Goal: Task Accomplishment & Management: Use online tool/utility

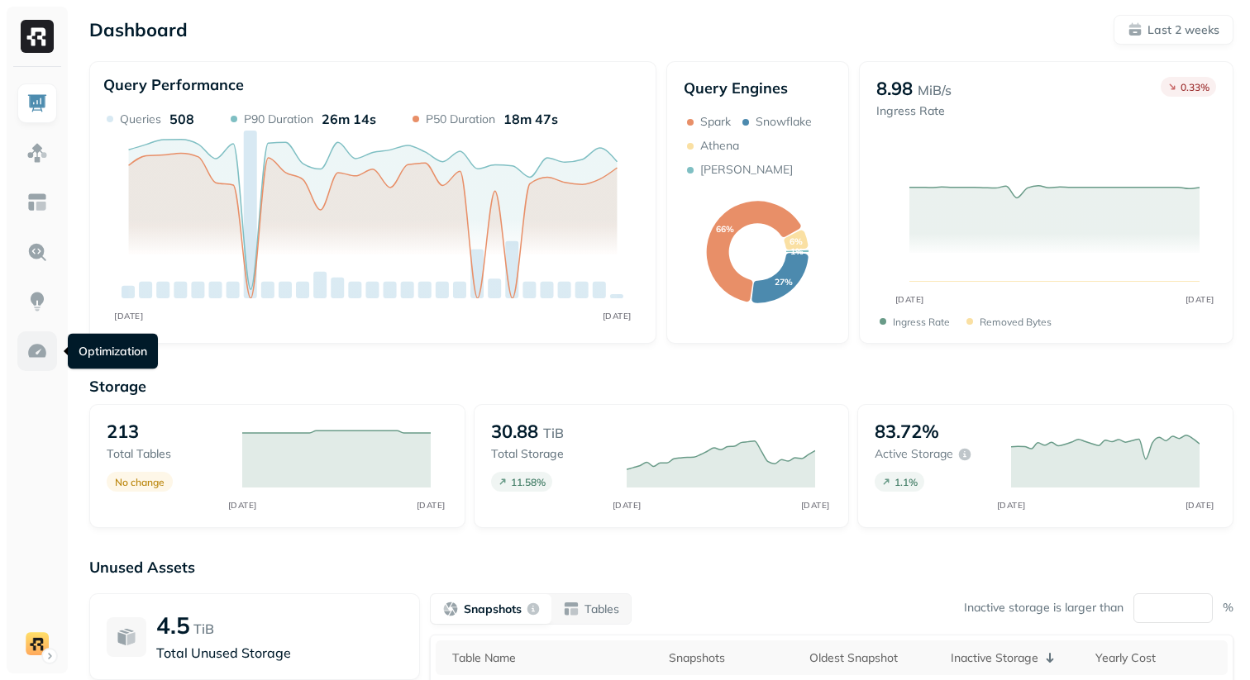
click at [41, 345] on img at bounding box center [36, 351] width 21 height 21
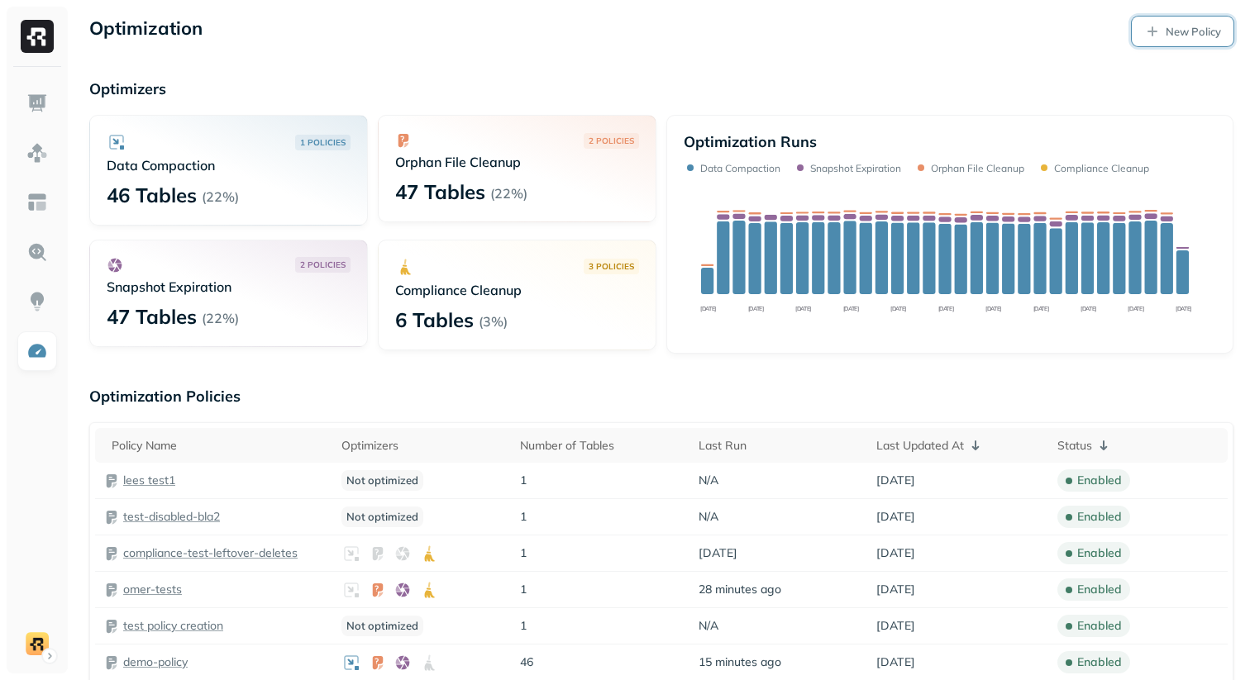
click at [1186, 42] on link "New Policy" at bounding box center [1183, 32] width 102 height 30
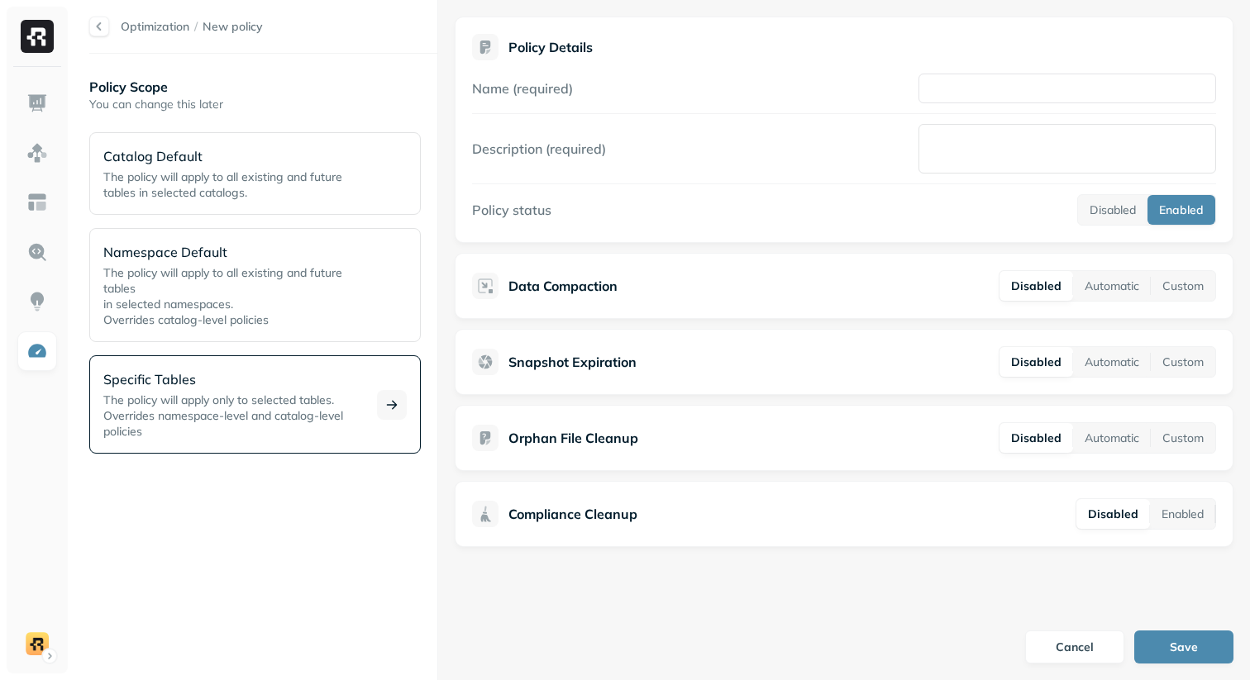
click at [258, 385] on p "Specific Tables" at bounding box center [230, 379] width 254 height 20
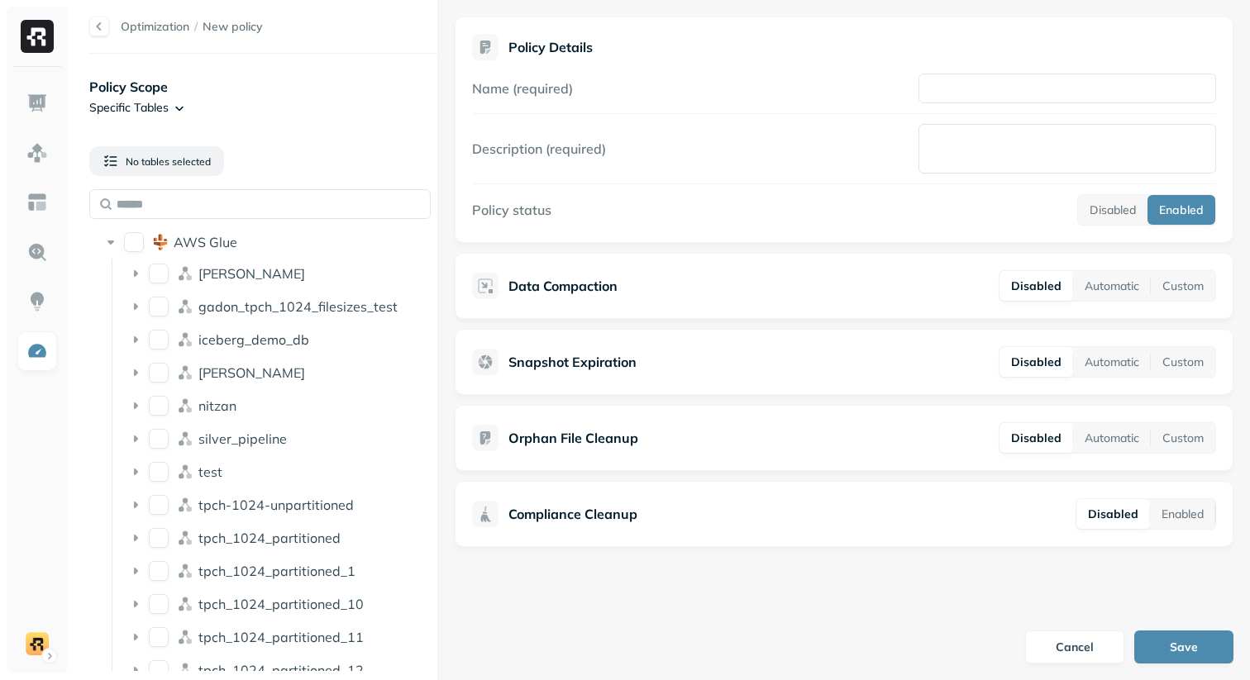
click at [101, 31] on div at bounding box center [99, 27] width 20 height 20
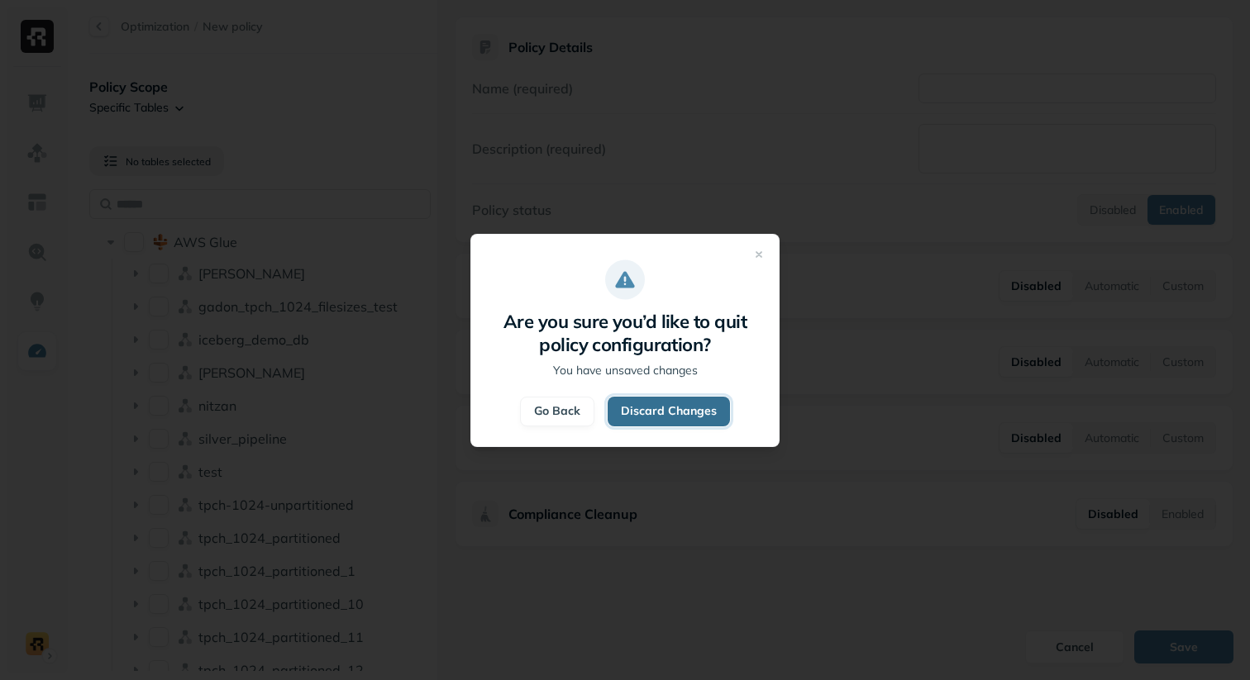
click at [641, 402] on button "Discard Changes" at bounding box center [669, 412] width 122 height 30
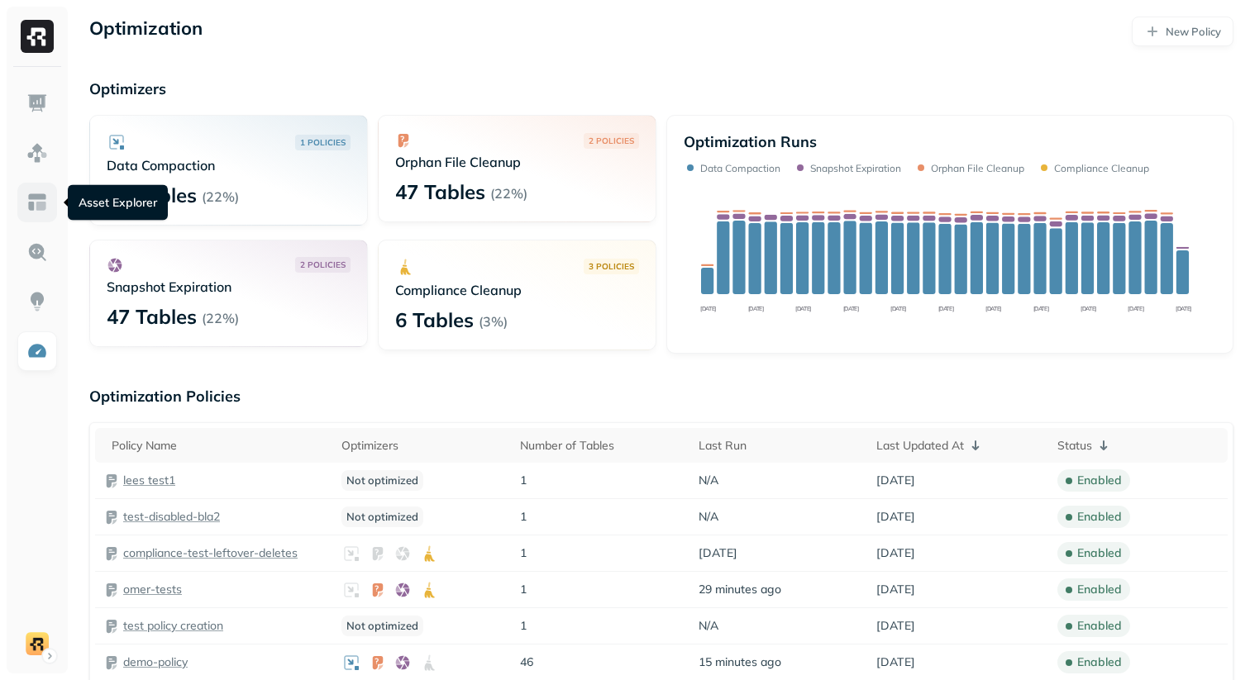
click at [43, 217] on link at bounding box center [37, 203] width 40 height 40
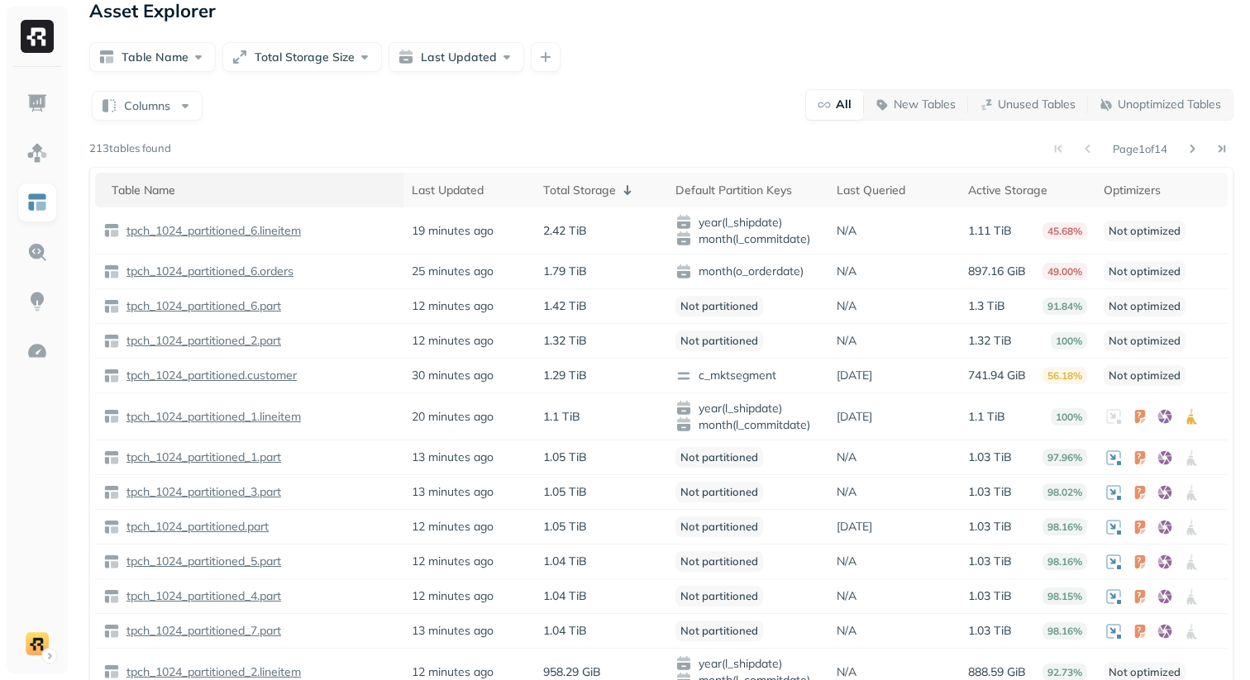
scroll to position [17, 0]
click at [43, 363] on link at bounding box center [37, 351] width 40 height 40
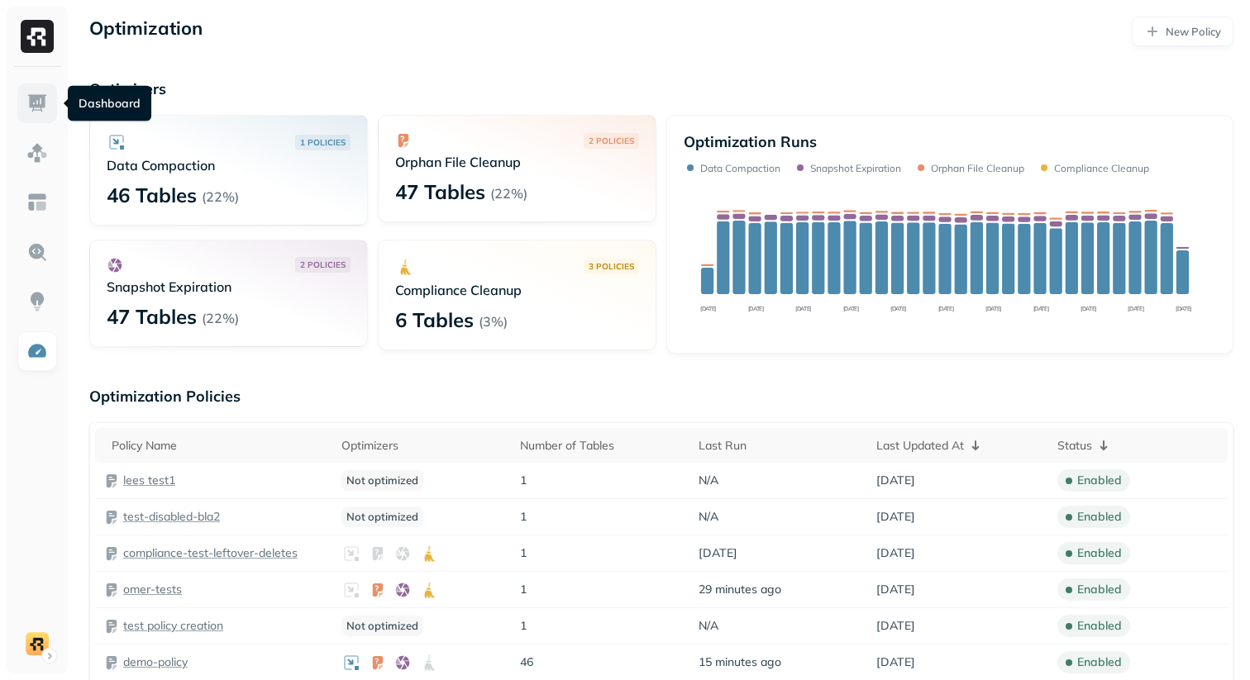
click at [24, 93] on link at bounding box center [37, 103] width 40 height 40
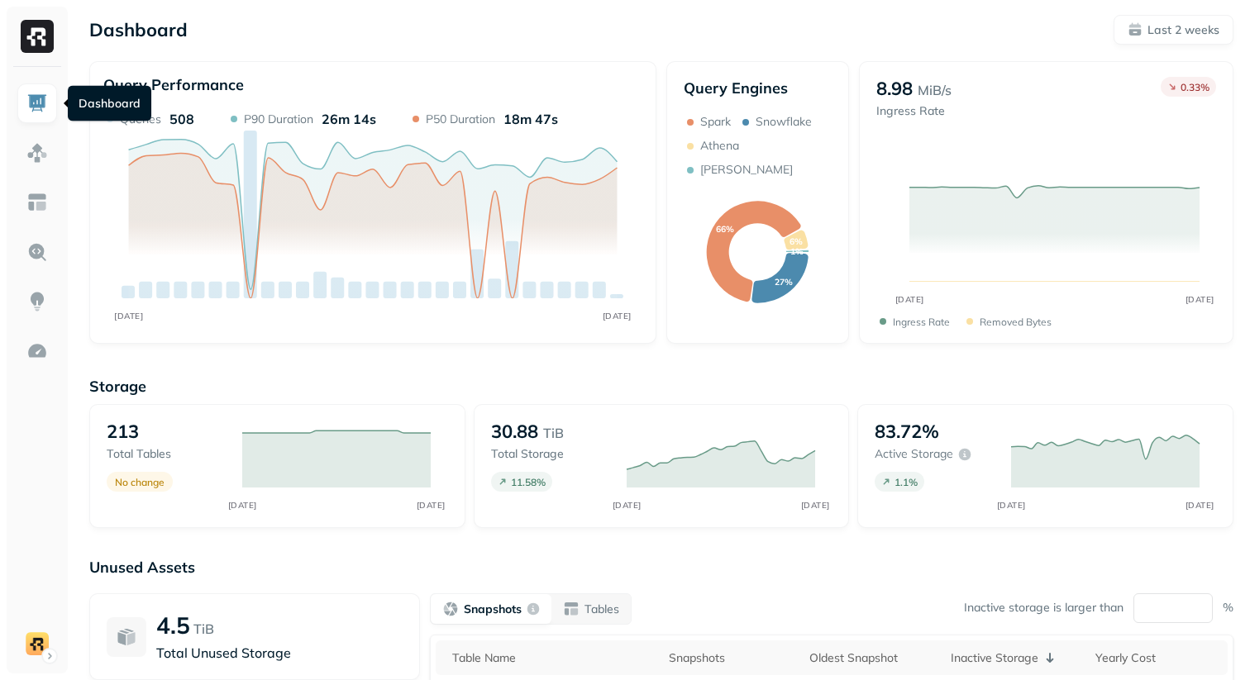
click at [523, 32] on div "Dashboard Last 2 weeks" at bounding box center [661, 30] width 1144 height 30
click at [641, 374] on div "Storage 213 Total tables No change AUG [DATE] 30.82 TiB Total storage 11.35 % A…" at bounding box center [661, 632] width 1144 height 545
click at [539, 41] on div "Dashboard Last 2 weeks" at bounding box center [661, 30] width 1144 height 30
click at [755, 21] on div "Dashboard Last 2 weeks" at bounding box center [661, 30] width 1144 height 30
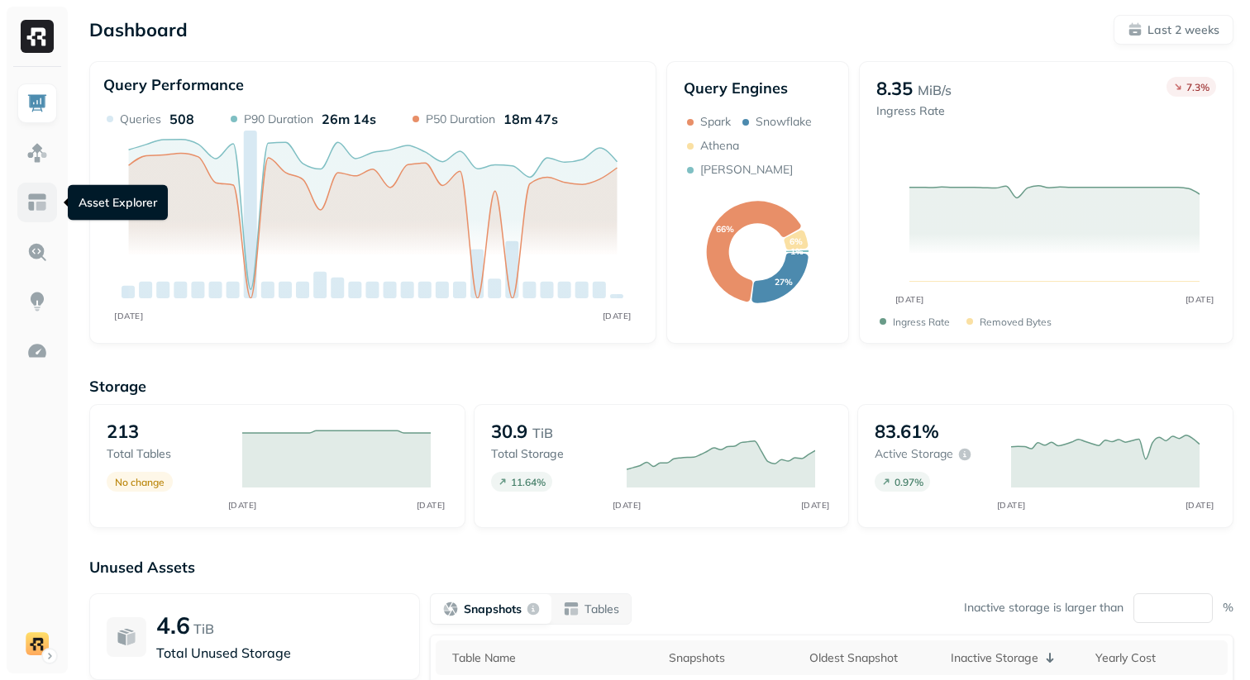
click at [47, 201] on img at bounding box center [36, 202] width 21 height 21
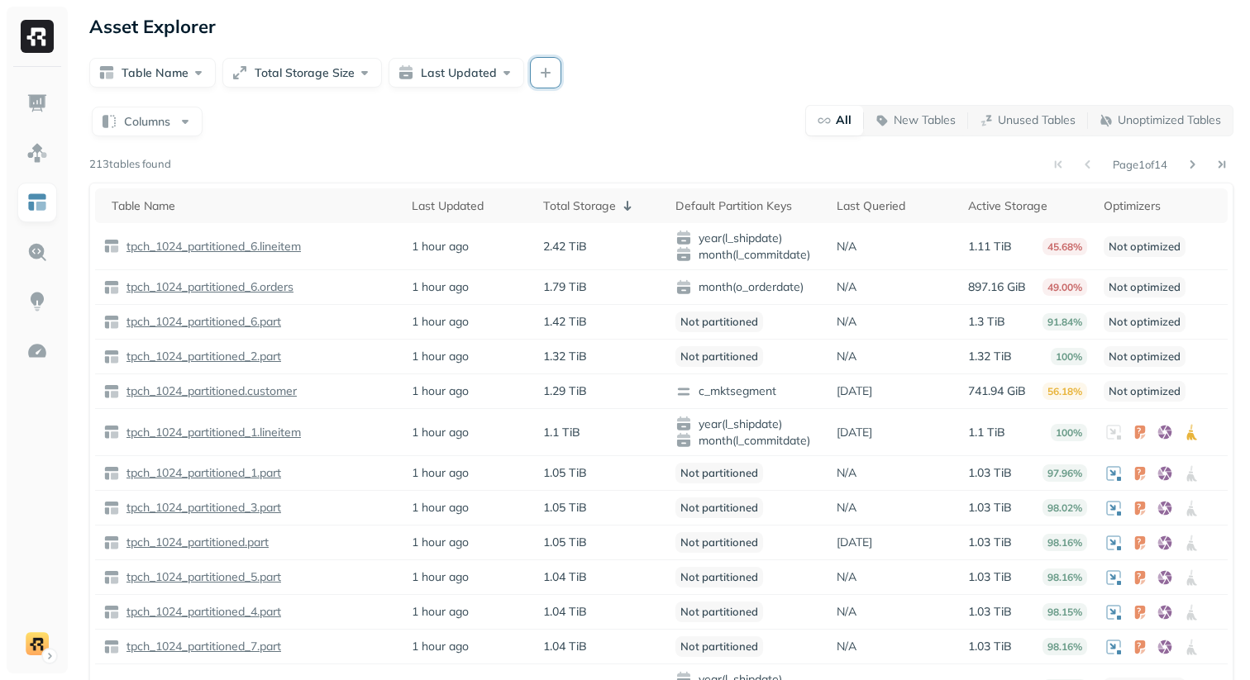
click at [542, 63] on button "button" at bounding box center [546, 73] width 30 height 30
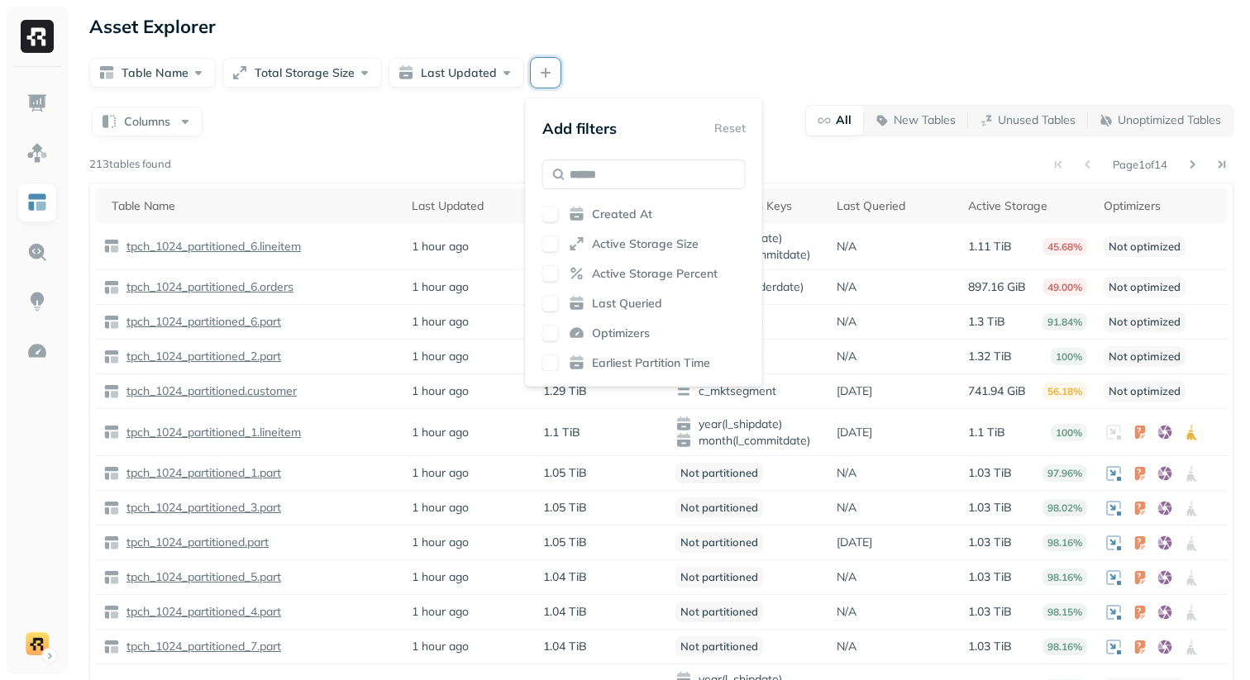
click at [550, 365] on button "button" at bounding box center [550, 363] width 17 height 17
click at [479, 137] on div "Columns All New Tables Unused Tables Unoptimized Tables Page 1 of 14 213 tables…" at bounding box center [661, 462] width 1144 height 716
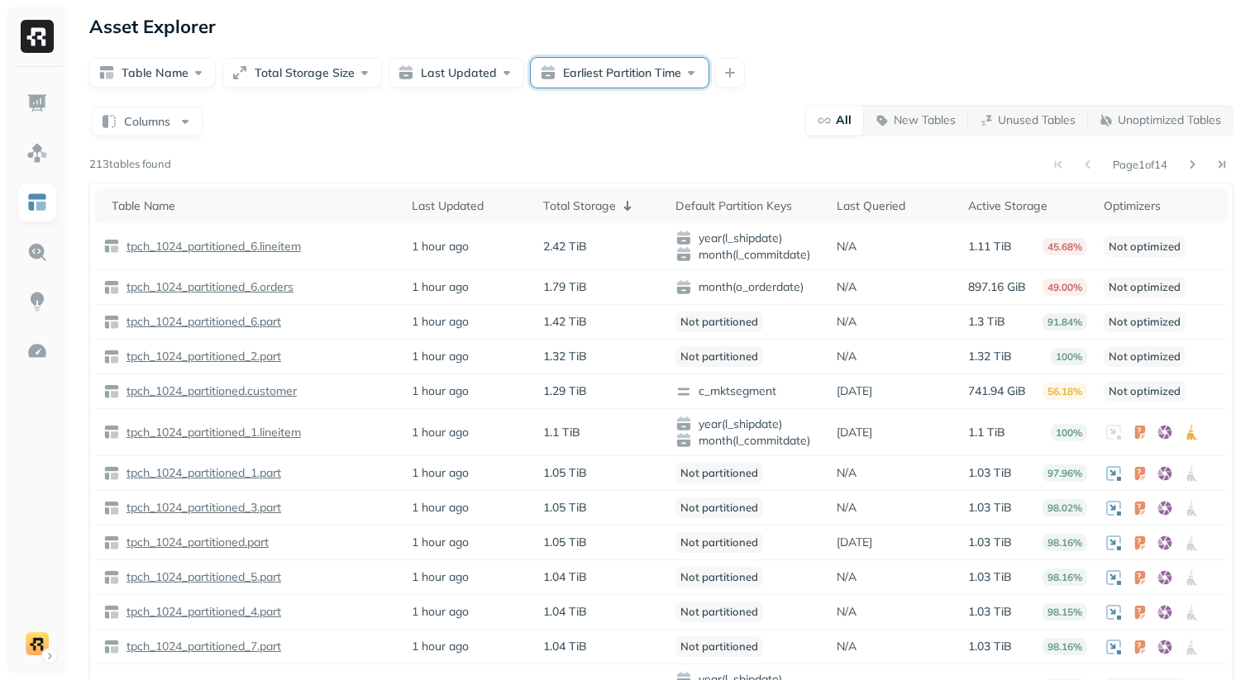
click at [546, 77] on button "Earliest Partition Time" at bounding box center [620, 73] width 178 height 30
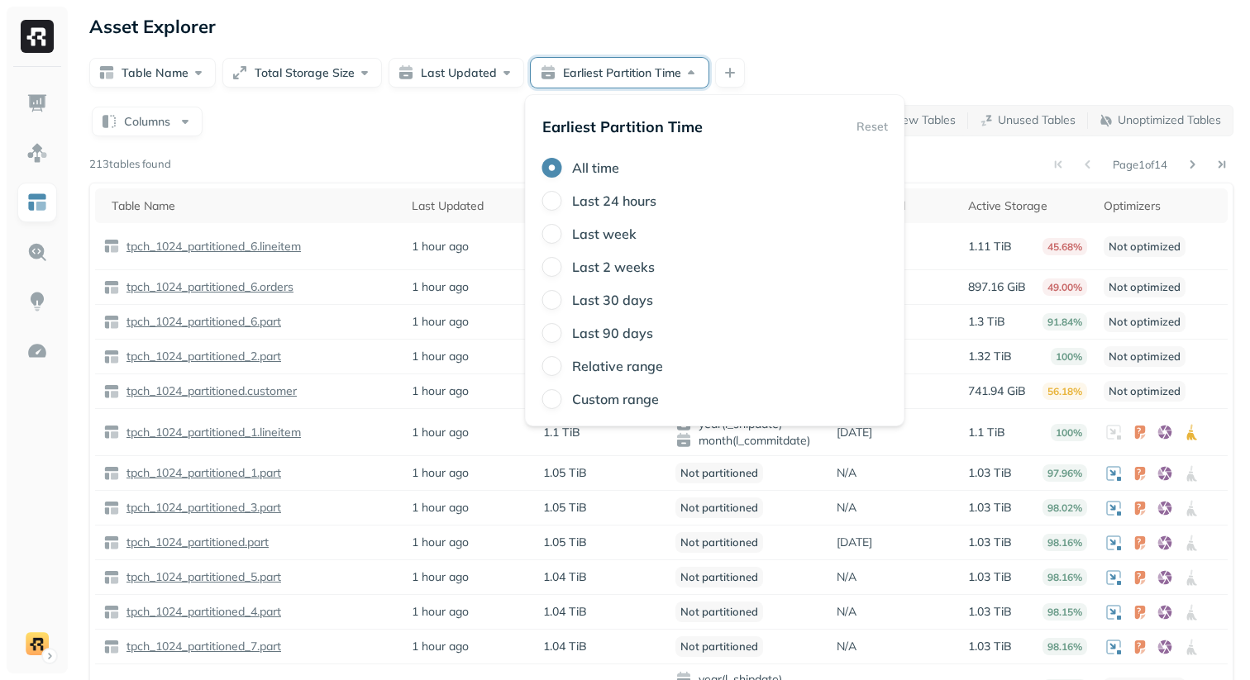
click at [494, 142] on div "Columns All New Tables Unused Tables Unoptimized Tables Page 1 of 14 213 tables…" at bounding box center [661, 462] width 1144 height 716
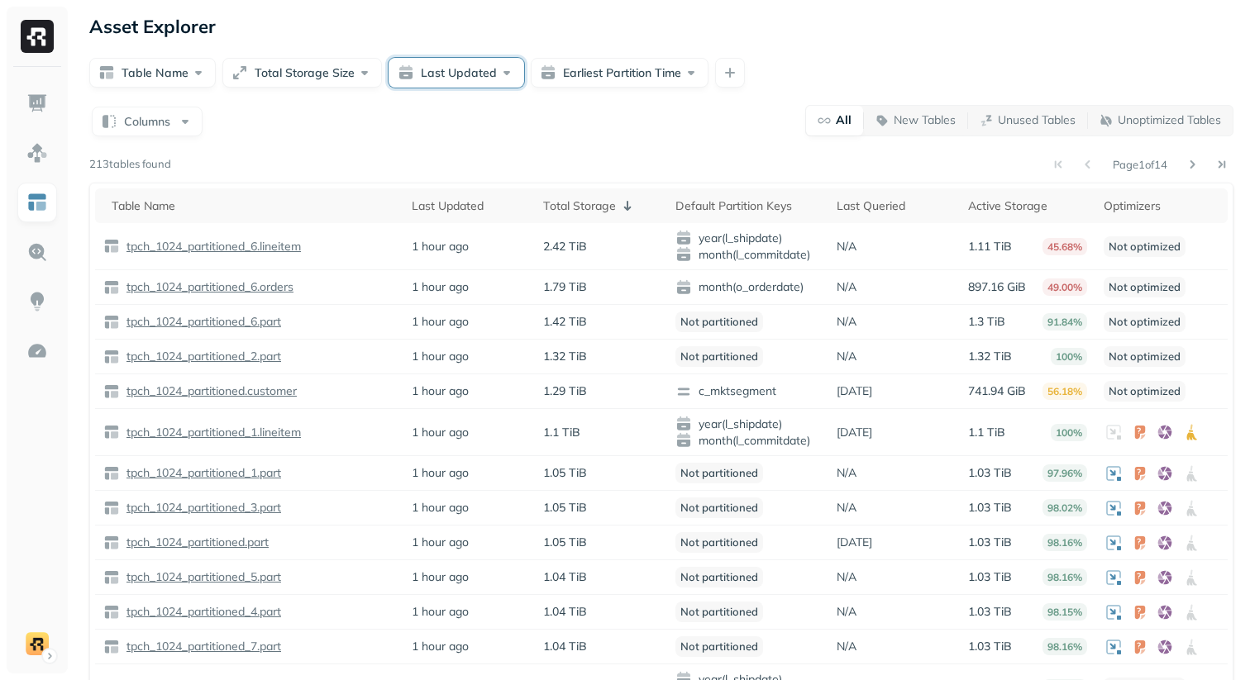
click at [468, 70] on button "Last Updated" at bounding box center [457, 73] width 136 height 30
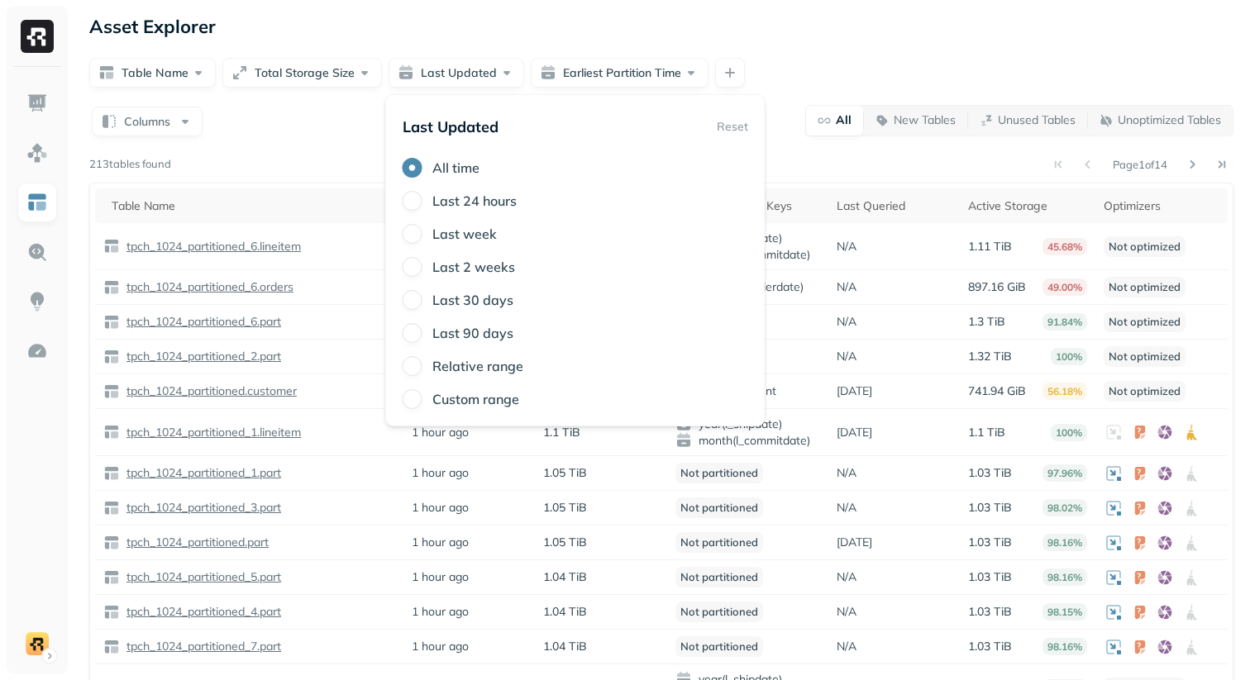
click at [354, 138] on div "Columns All New Tables Unused Tables Unoptimized Tables Page 1 of 14 213 tables…" at bounding box center [661, 462] width 1144 height 716
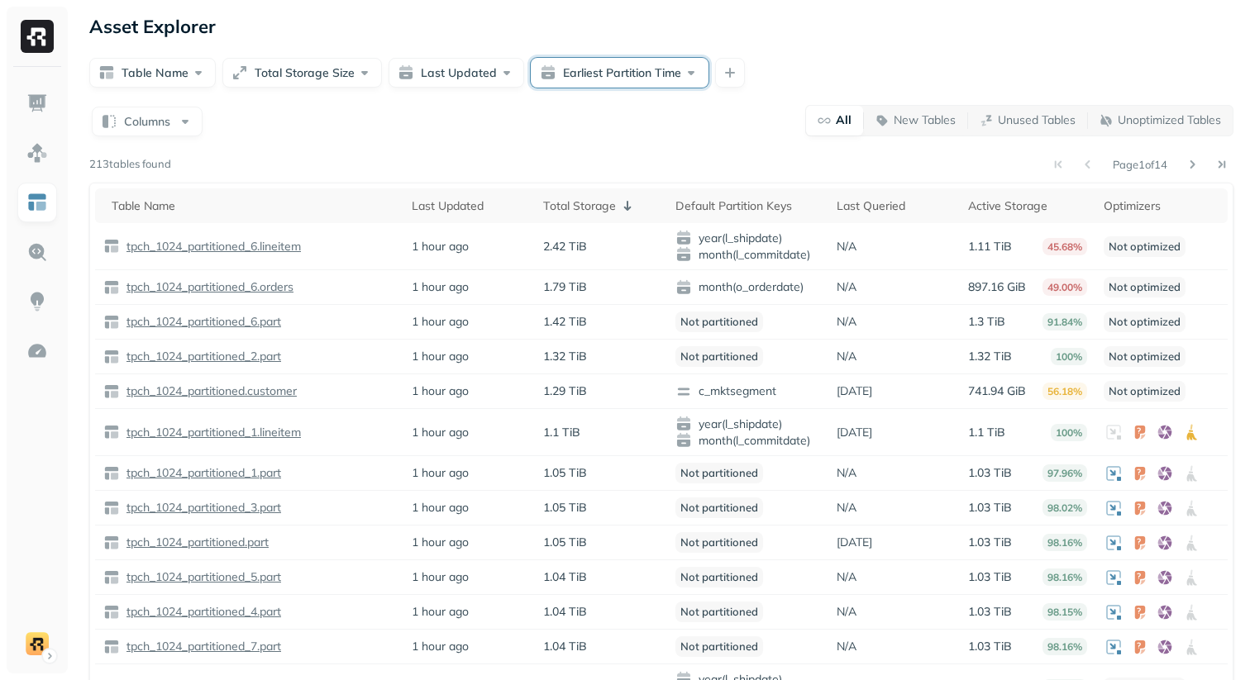
click at [622, 75] on button "Earliest Partition Time" at bounding box center [620, 73] width 178 height 30
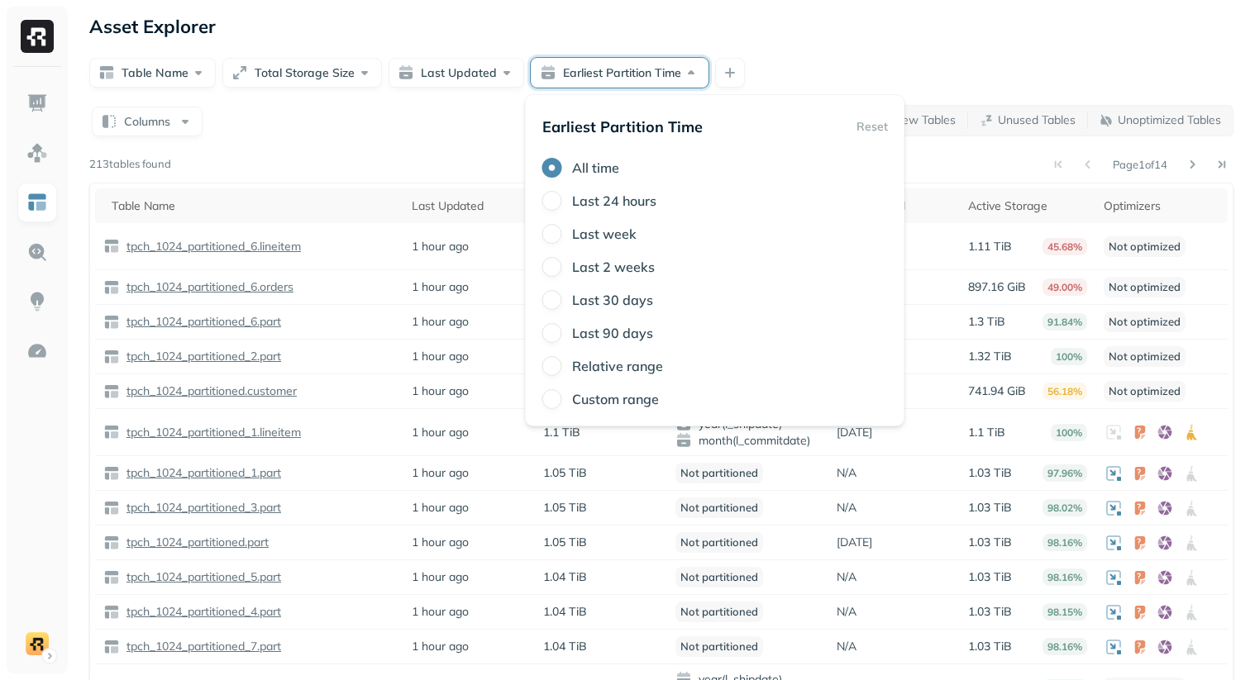
click at [597, 39] on div "Asset Explorer Table Name Total Storage Size Last Updated Earliest Partition Ti…" at bounding box center [661, 417] width 1177 height 835
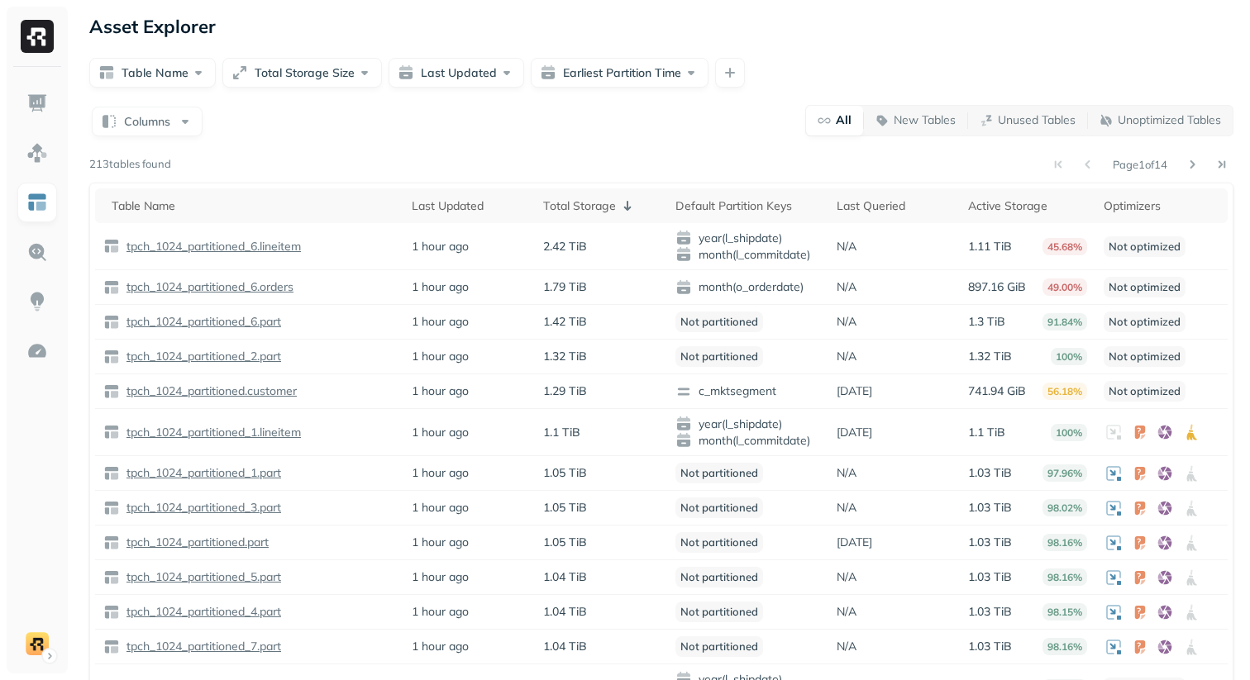
click at [530, 131] on div "Columns All New Tables Unused Tables Unoptimized Tables" at bounding box center [661, 120] width 1144 height 32
click at [224, 120] on div "Columns All New Tables Unused Tables Unoptimized Tables" at bounding box center [661, 120] width 1144 height 32
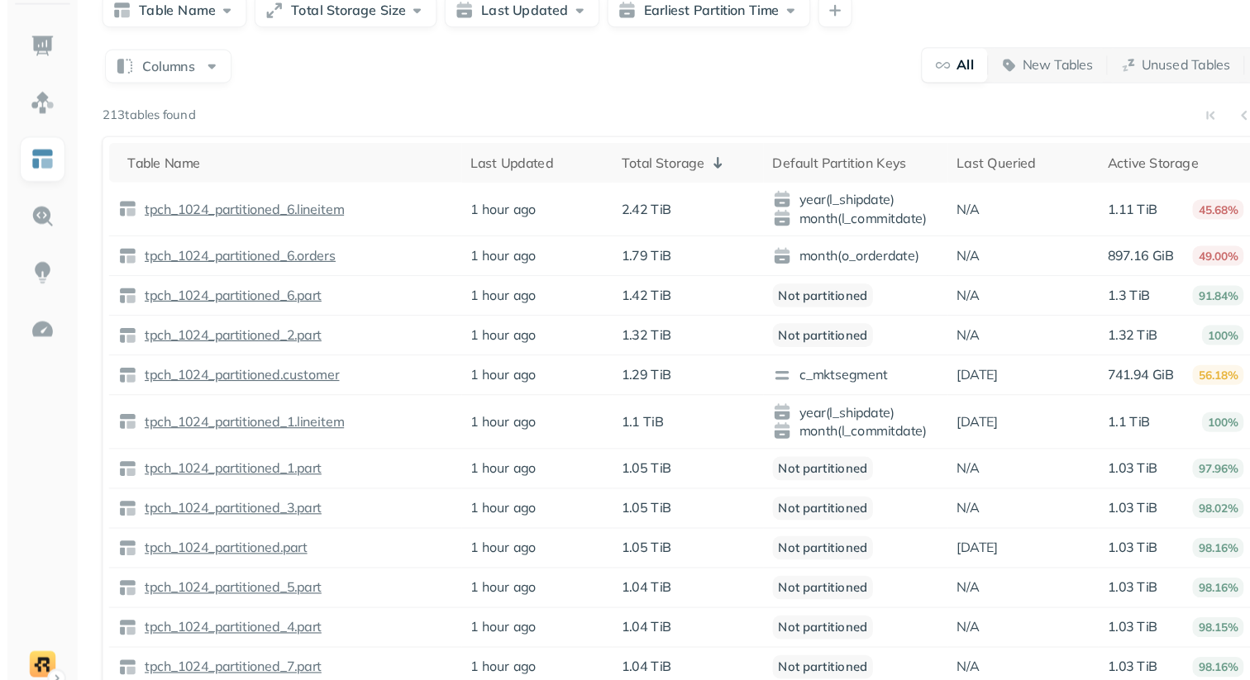
click at [312, 159] on div "Page 1 of 14" at bounding box center [702, 164] width 1062 height 23
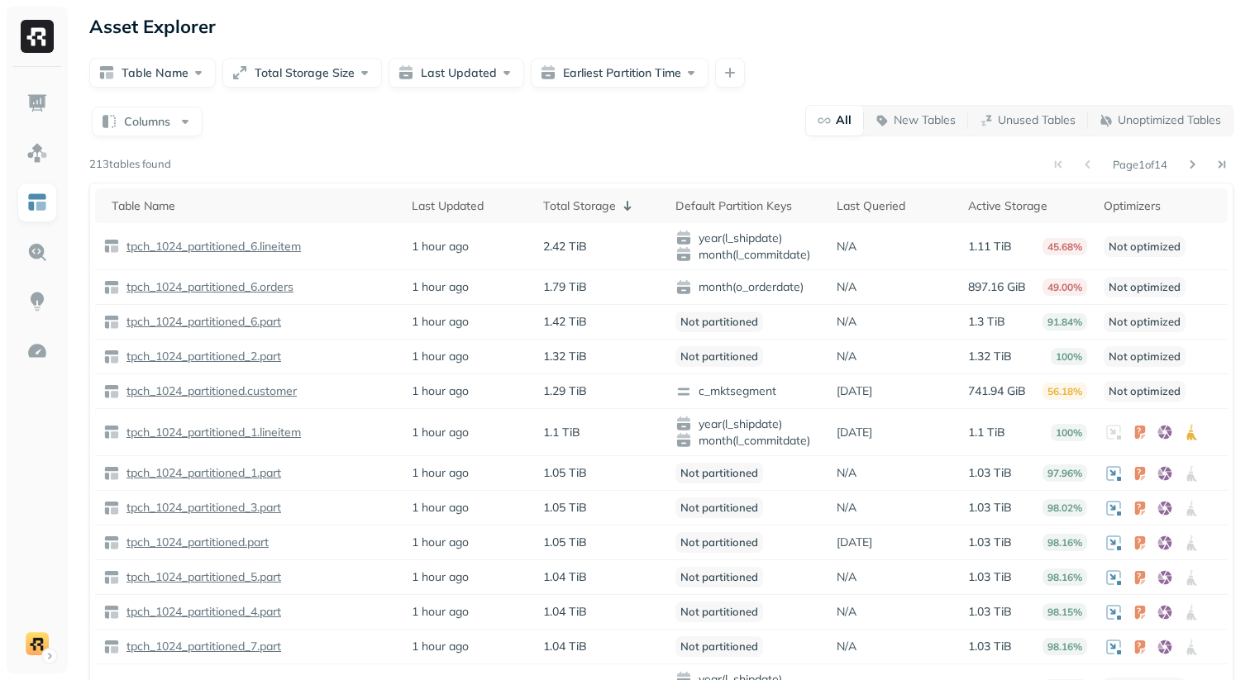
click at [322, 136] on div "Columns All New Tables Unused Tables Unoptimized Tables Page 1 of 14 213 tables…" at bounding box center [661, 462] width 1144 height 716
click at [310, 136] on div "Columns All New Tables Unused Tables Unoptimized Tables Page 1 of 14 213 tables…" at bounding box center [661, 462] width 1144 height 716
click at [384, 160] on div "Page 1 of 14" at bounding box center [702, 164] width 1062 height 23
click at [22, 160] on link at bounding box center [37, 153] width 40 height 40
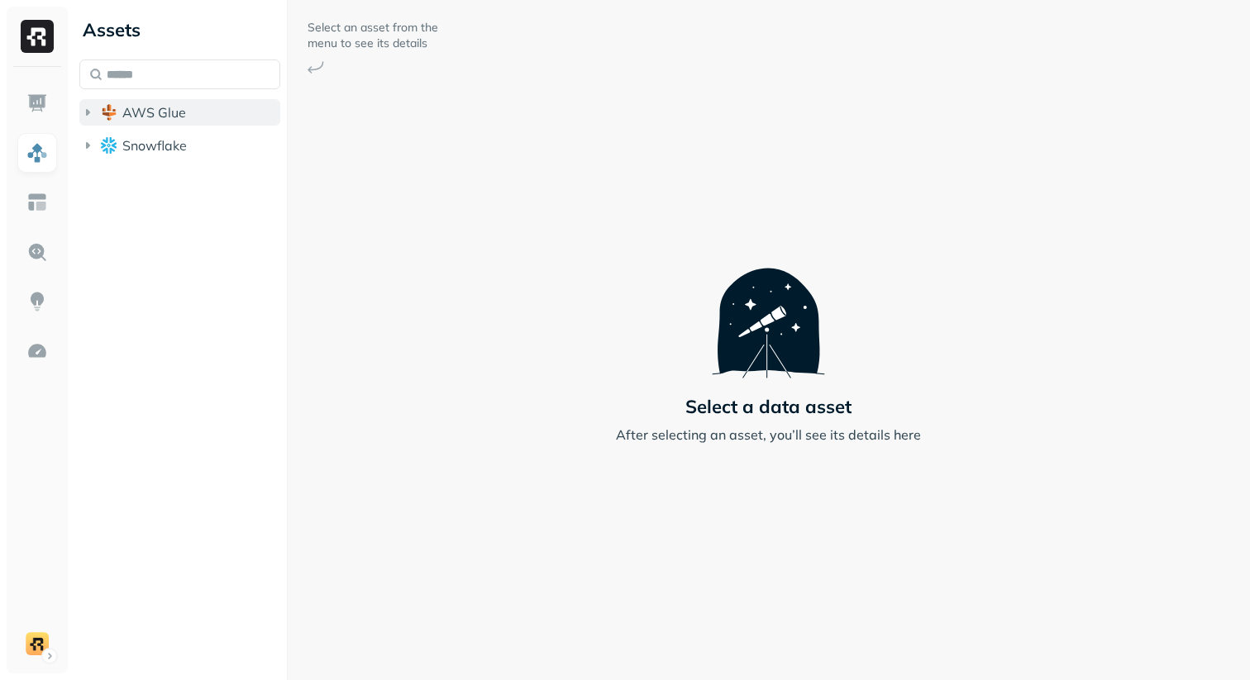
click at [193, 122] on button "AWS Glue" at bounding box center [179, 112] width 201 height 26
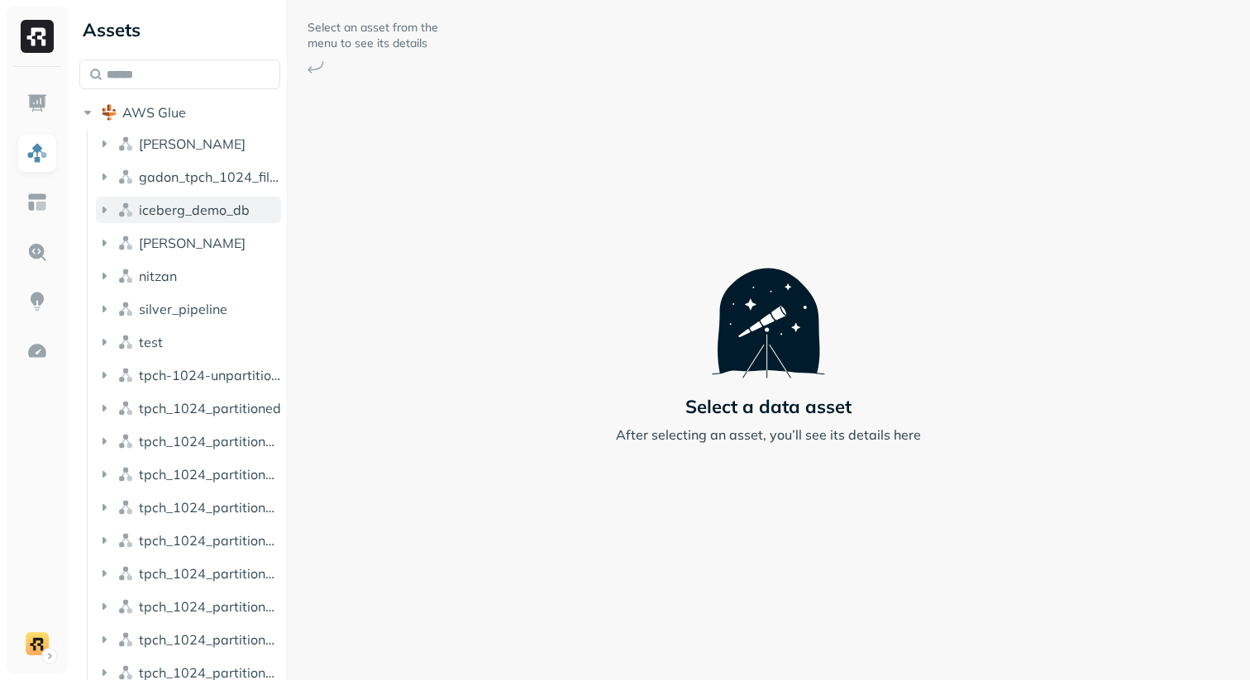
click at [193, 212] on span "iceberg_demo_db" at bounding box center [194, 210] width 111 height 17
click at [217, 242] on button "Tables ( 59 )" at bounding box center [196, 241] width 169 height 26
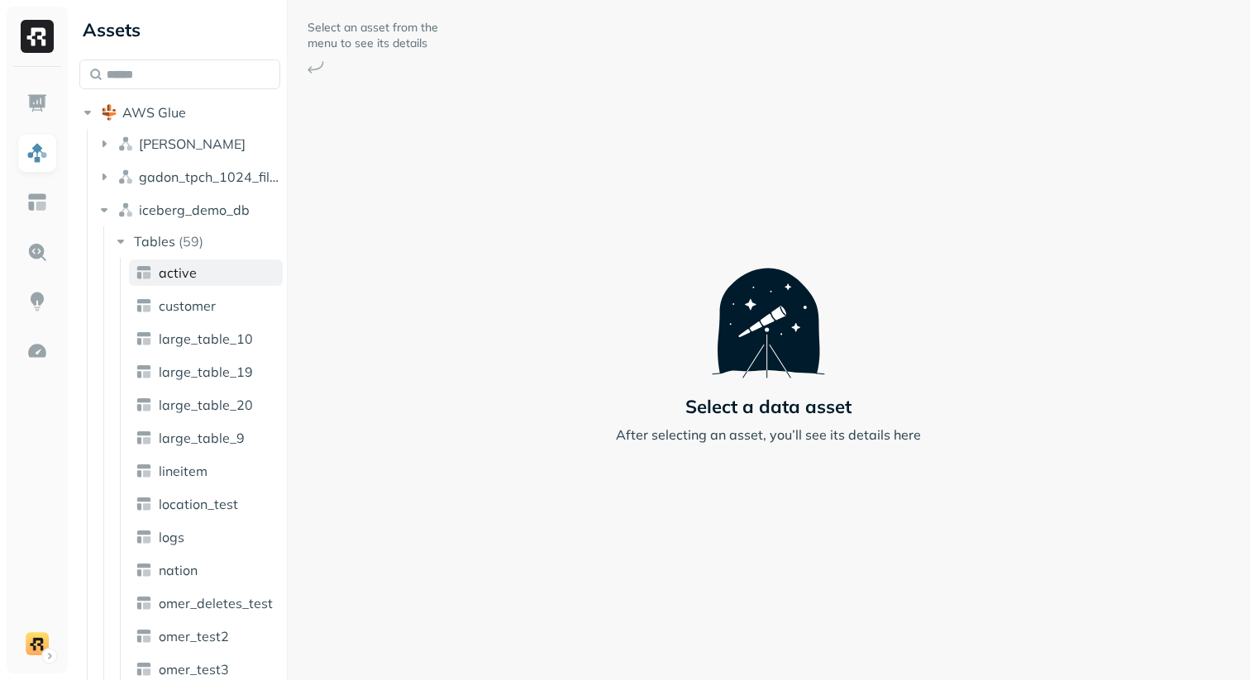
click at [218, 276] on link "active" at bounding box center [206, 273] width 154 height 26
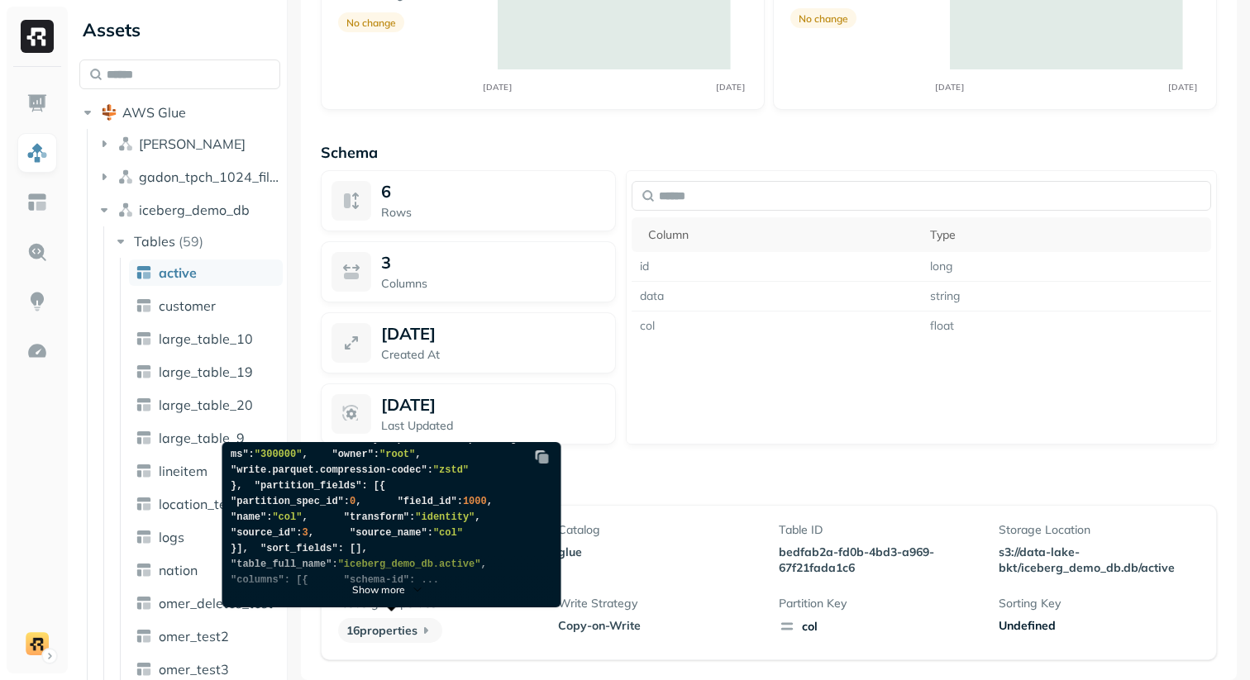
scroll to position [522, 0]
click at [410, 586] on img at bounding box center [417, 589] width 15 height 15
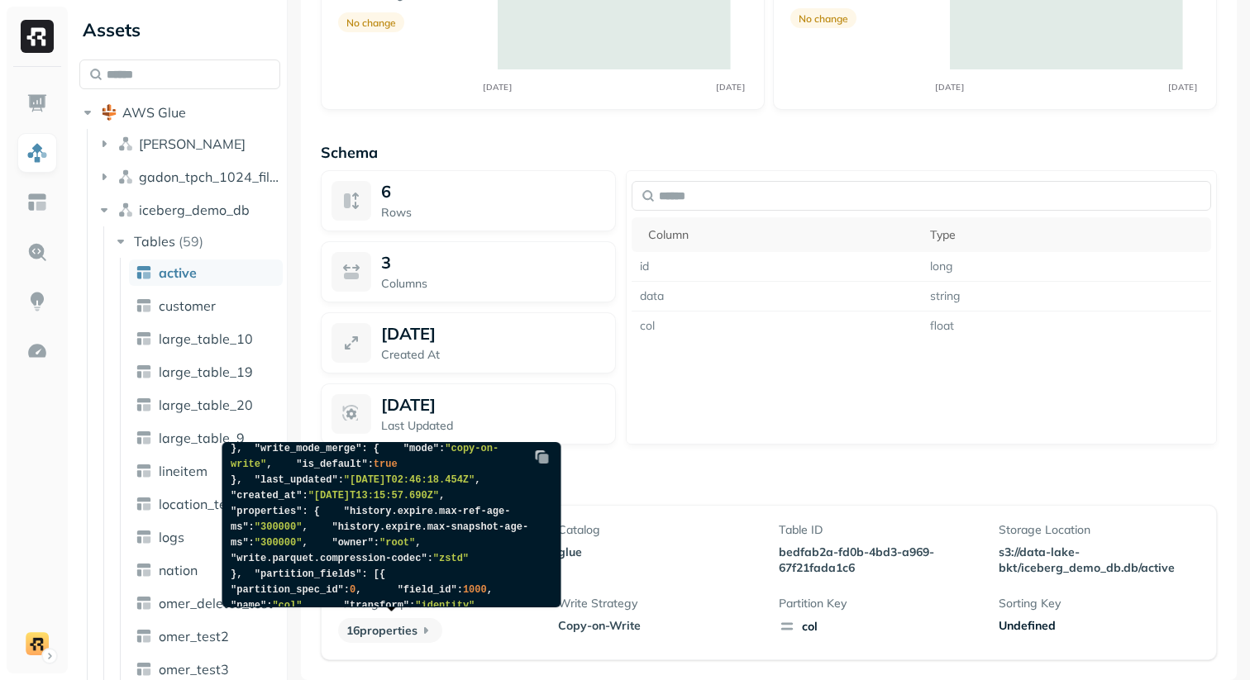
scroll to position [0, 0]
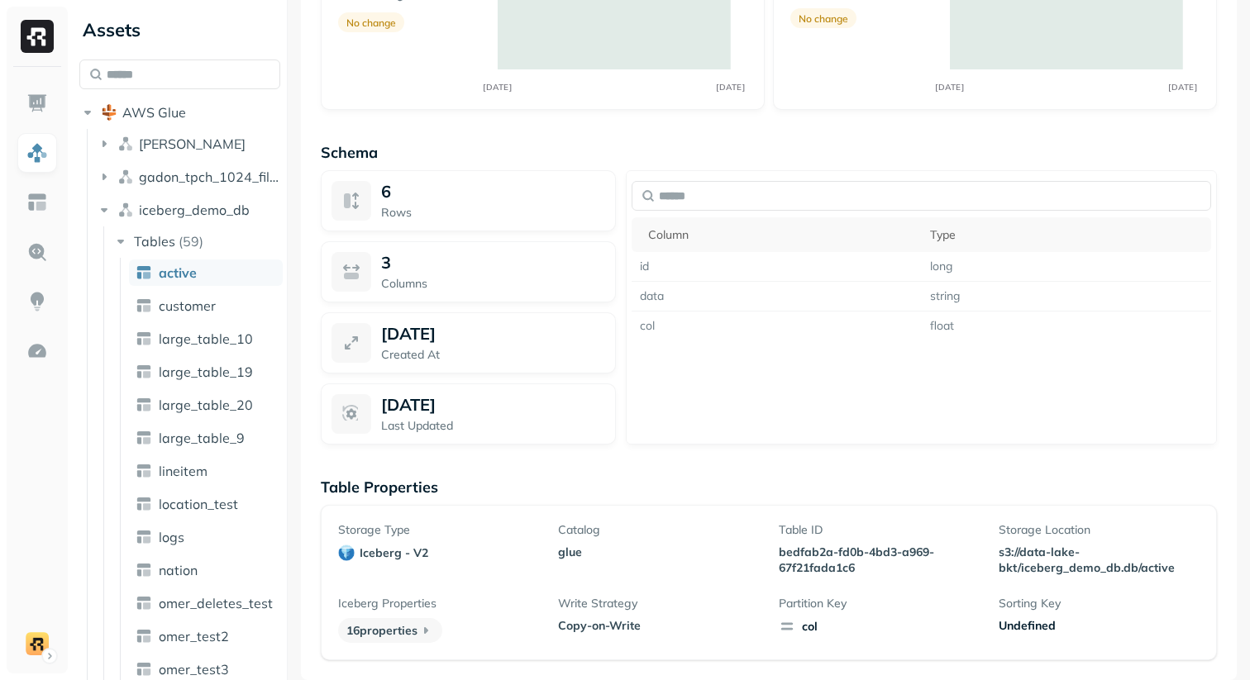
click at [601, 416] on div "Dec 18, 2024 Last Updated" at bounding box center [493, 414] width 224 height 40
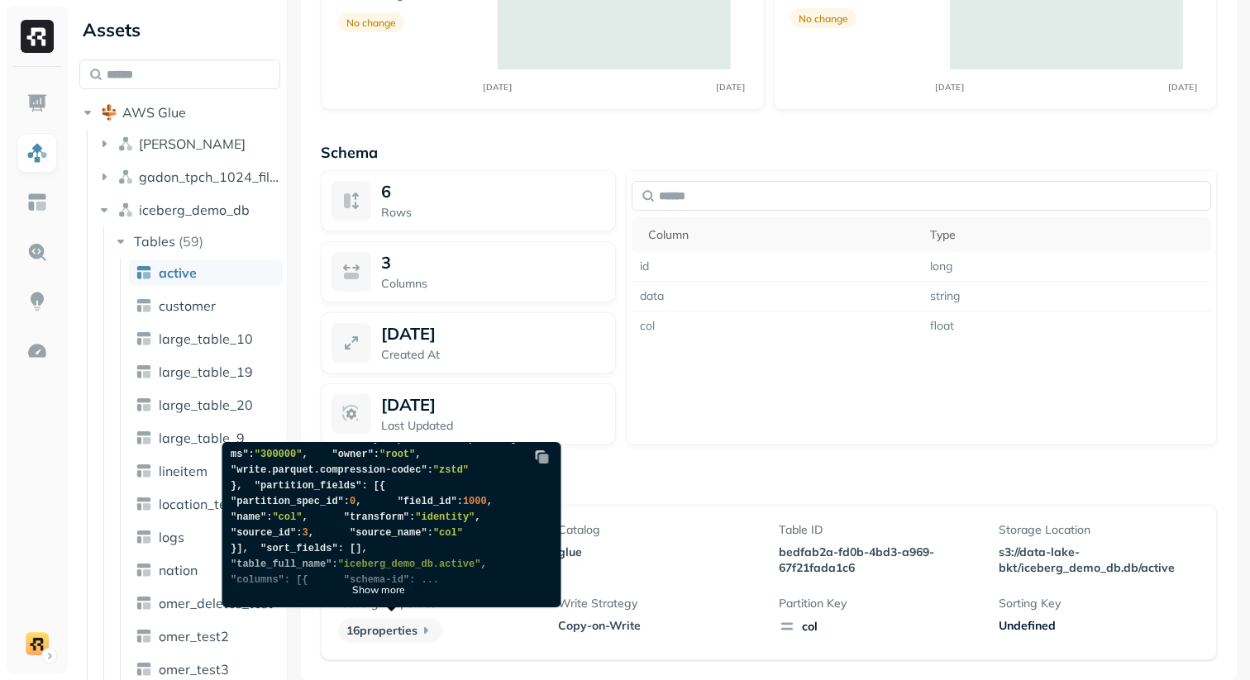
scroll to position [522, 0]
click at [373, 588] on p "Show more" at bounding box center [378, 590] width 53 height 12
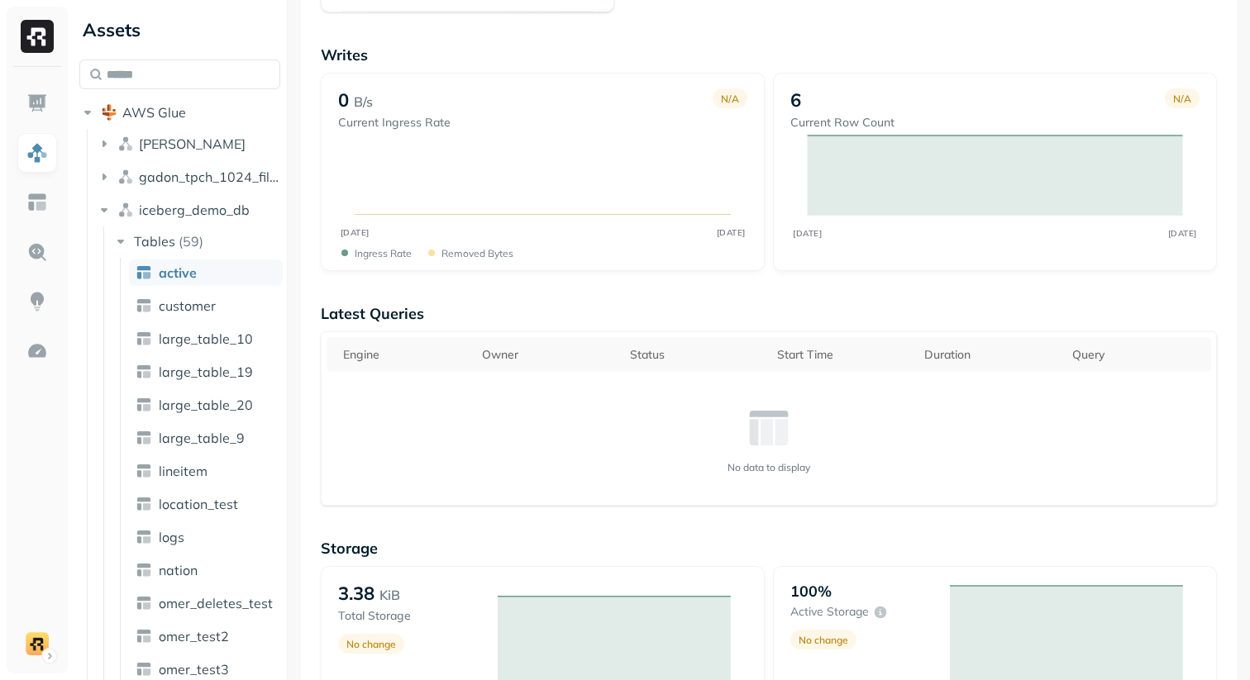
scroll to position [0, 0]
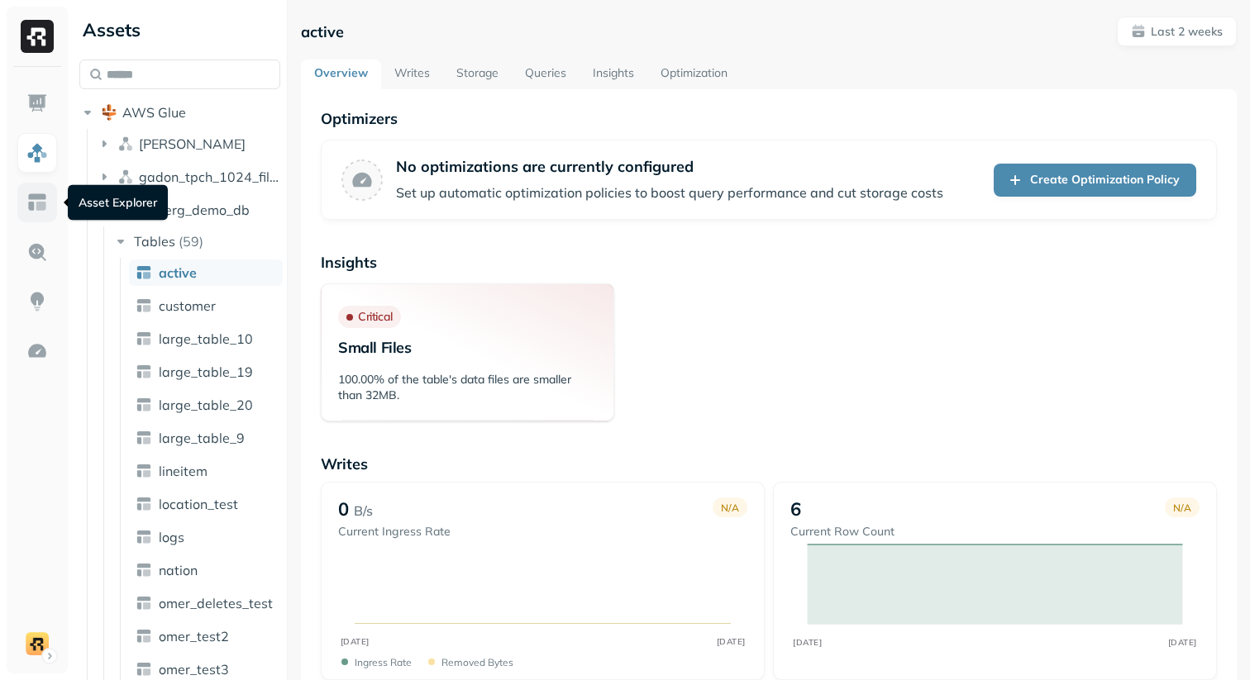
click at [25, 205] on link at bounding box center [37, 203] width 40 height 40
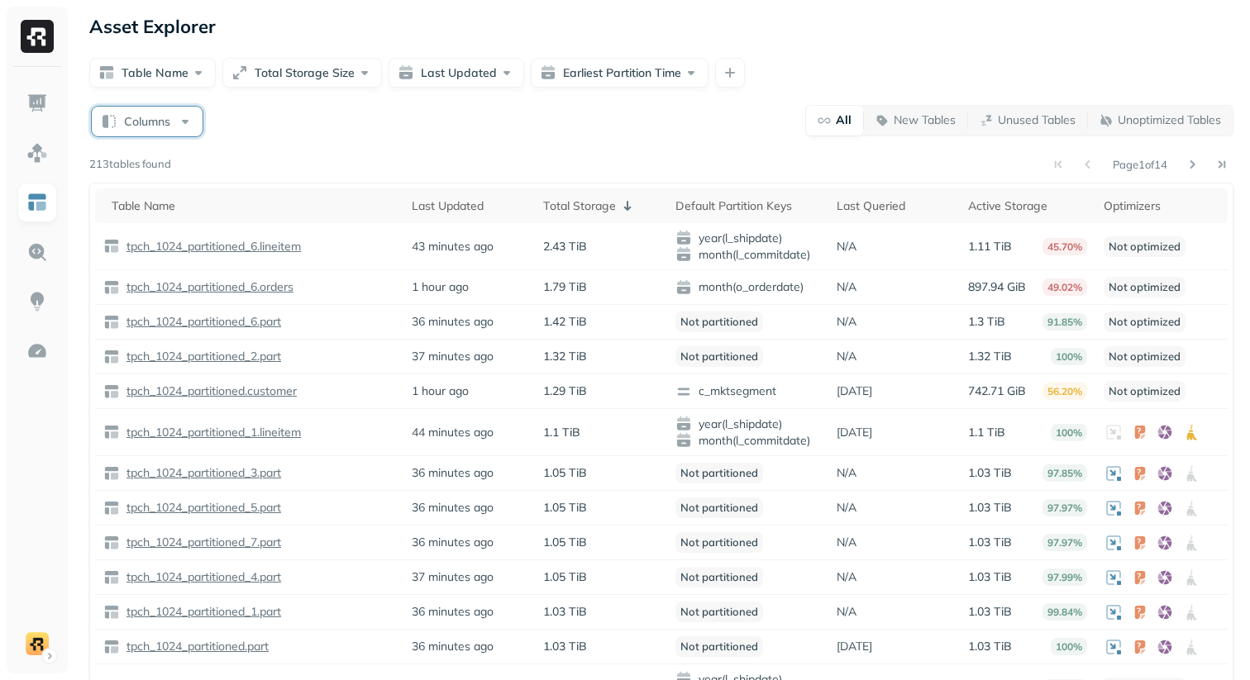
click at [161, 129] on button "Columns" at bounding box center [147, 122] width 111 height 30
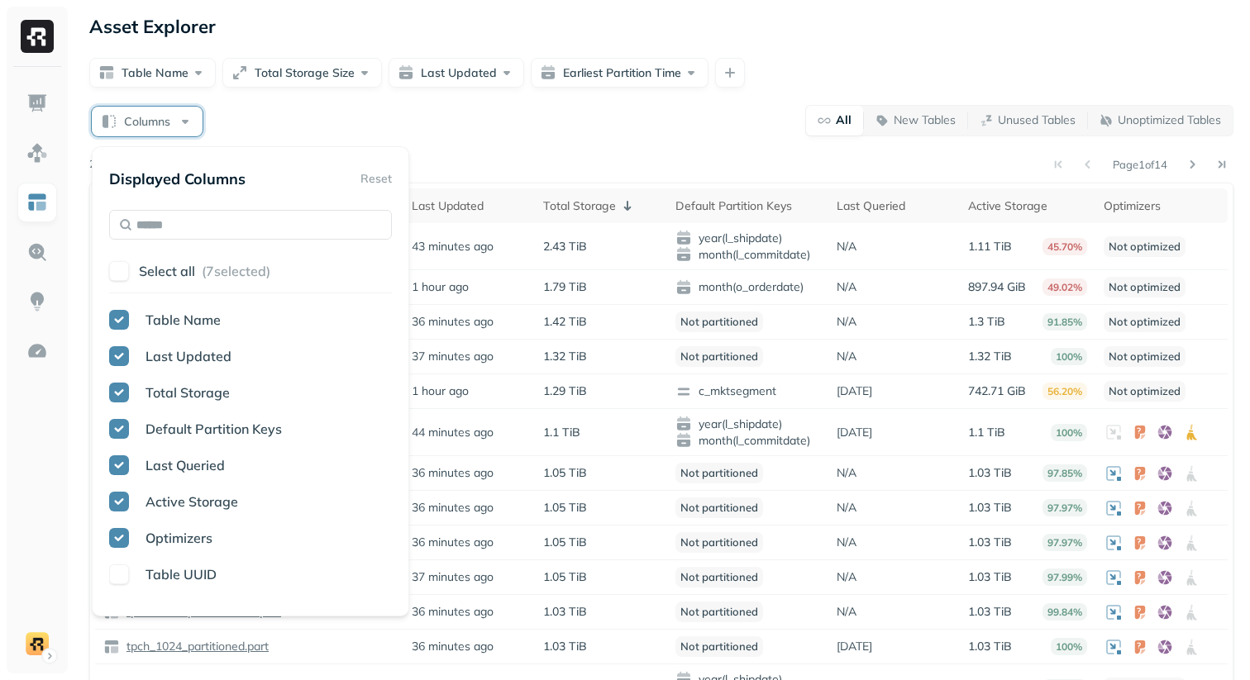
type input "*"
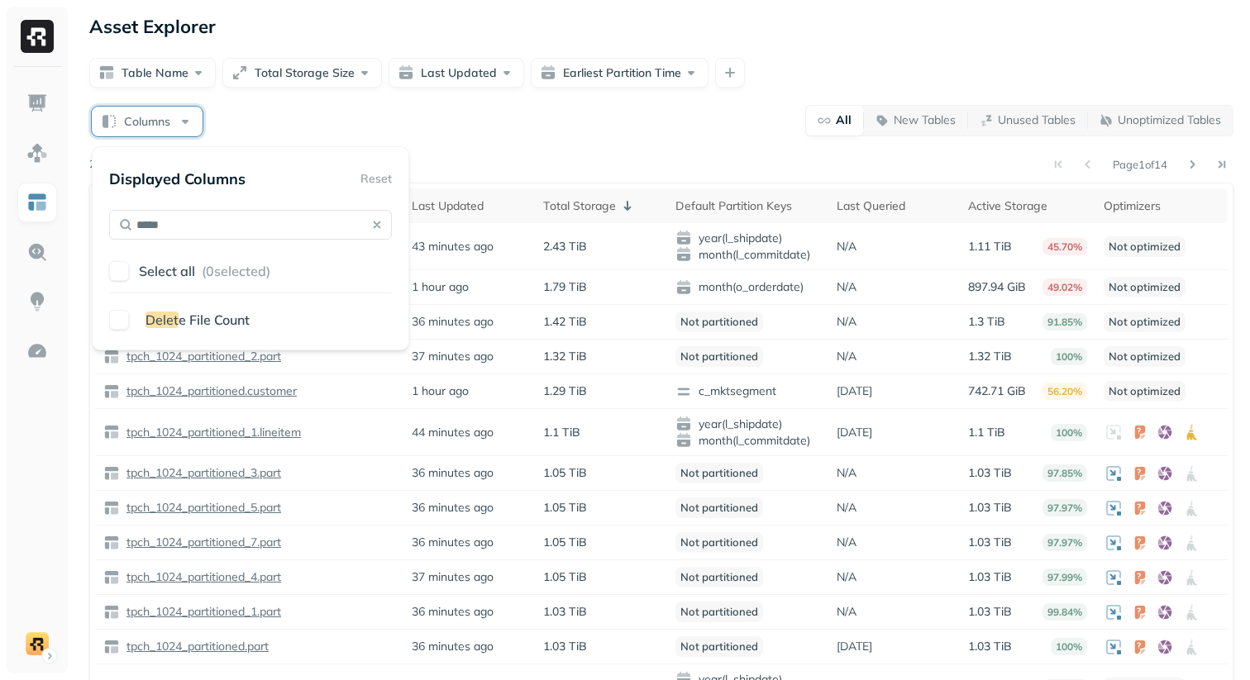
type input "*****"
click at [162, 318] on span "Delet" at bounding box center [161, 320] width 33 height 17
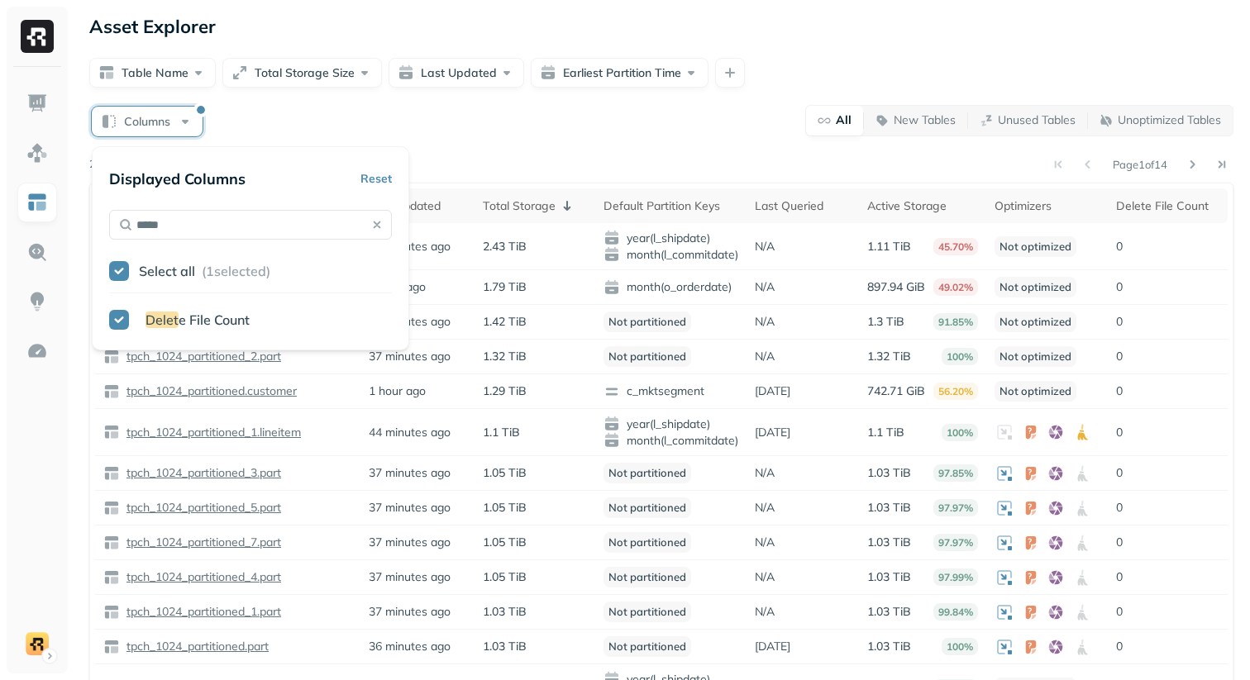
click at [576, 142] on div "Columns All New Tables Unused Tables Unoptimized Tables Page 1 of 14 213 tables…" at bounding box center [661, 462] width 1144 height 716
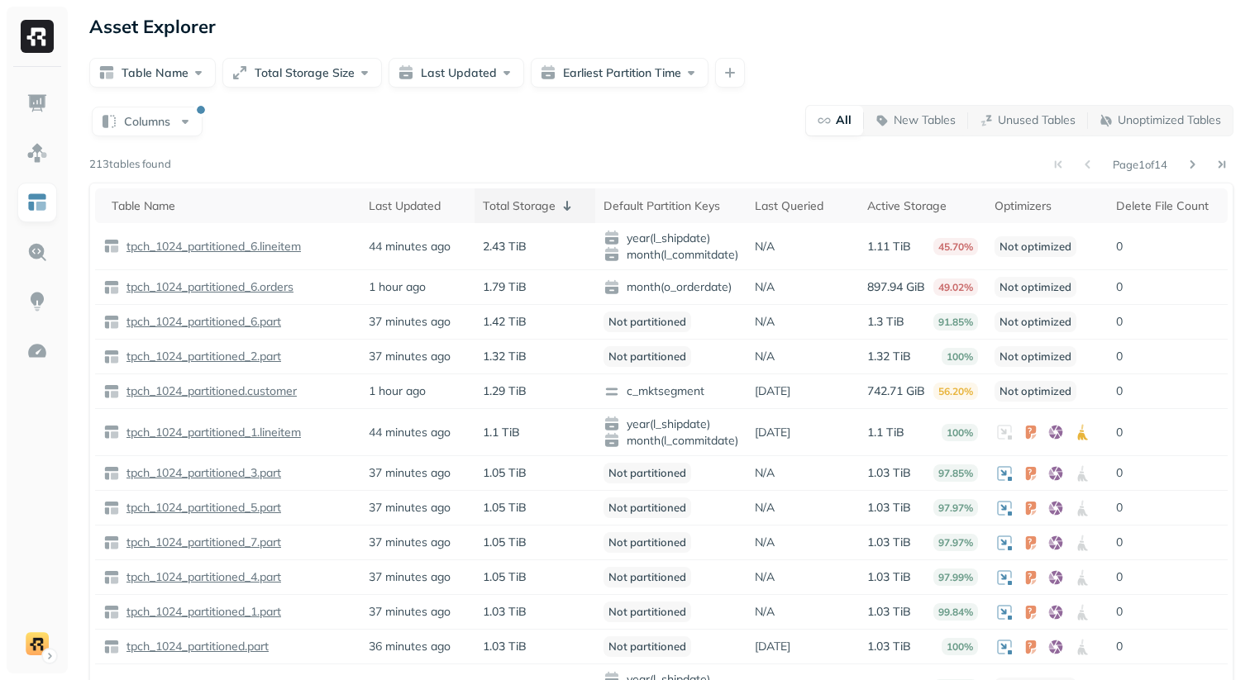
click at [557, 202] on icon at bounding box center [567, 206] width 20 height 20
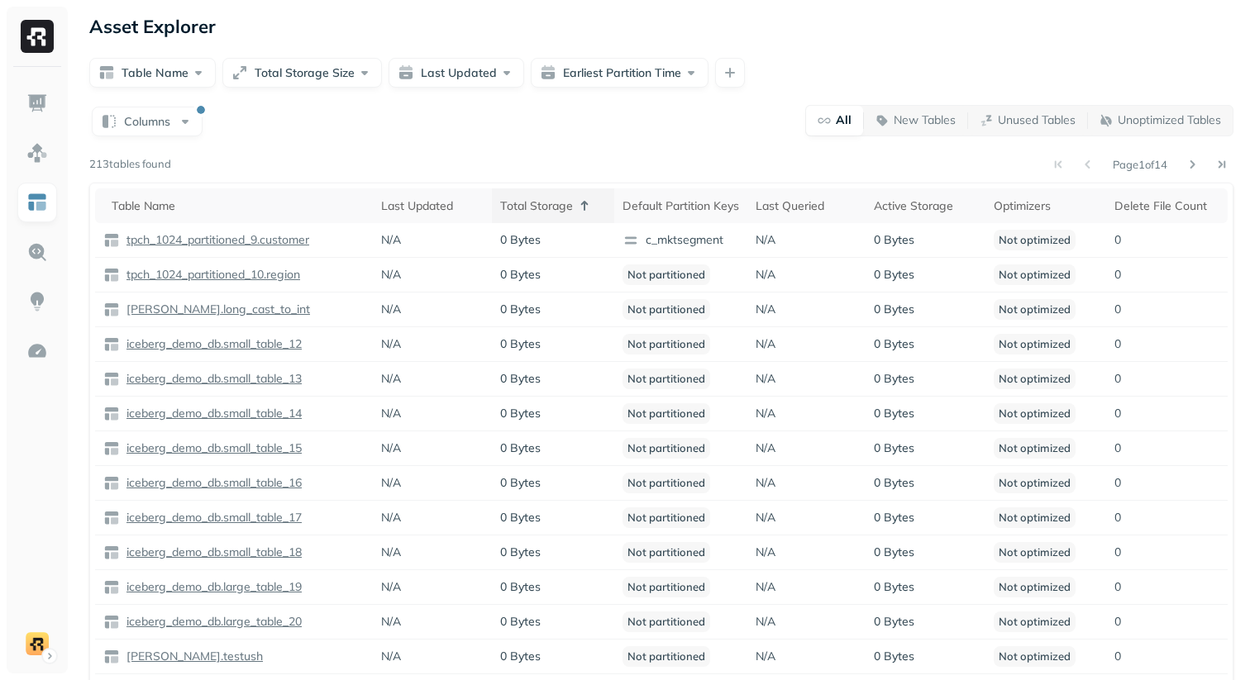
click at [546, 208] on div "Total Storage" at bounding box center [553, 206] width 106 height 20
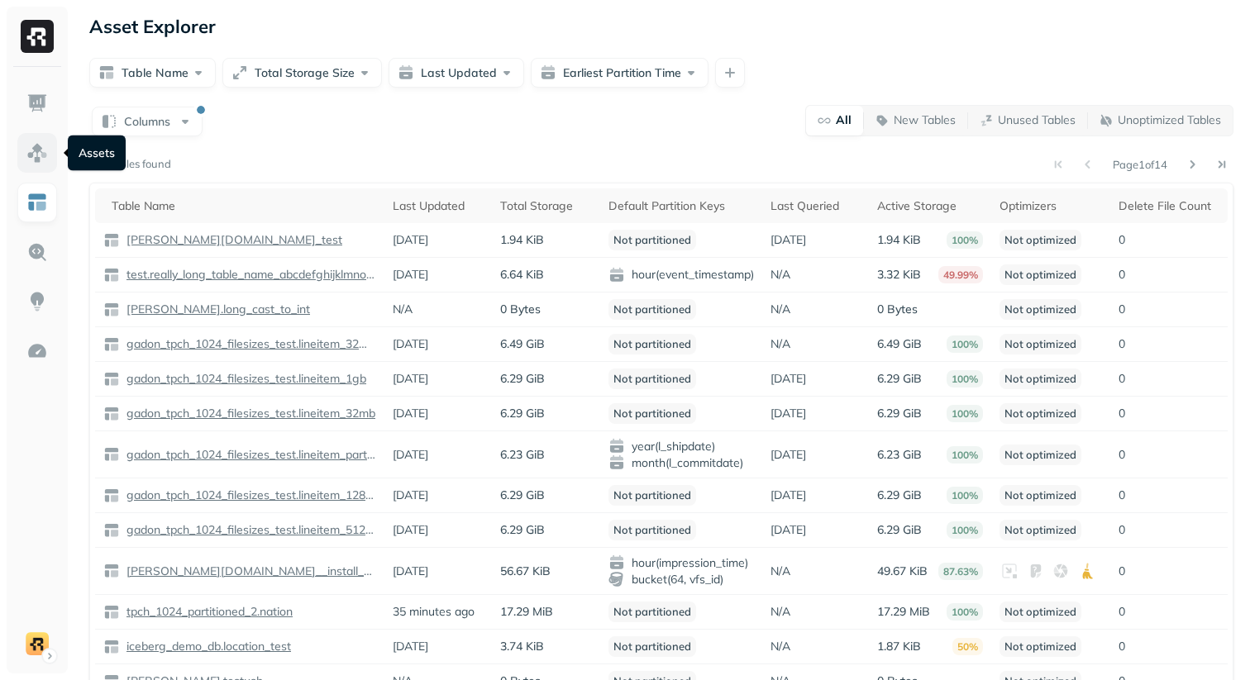
click at [41, 168] on link at bounding box center [37, 153] width 40 height 40
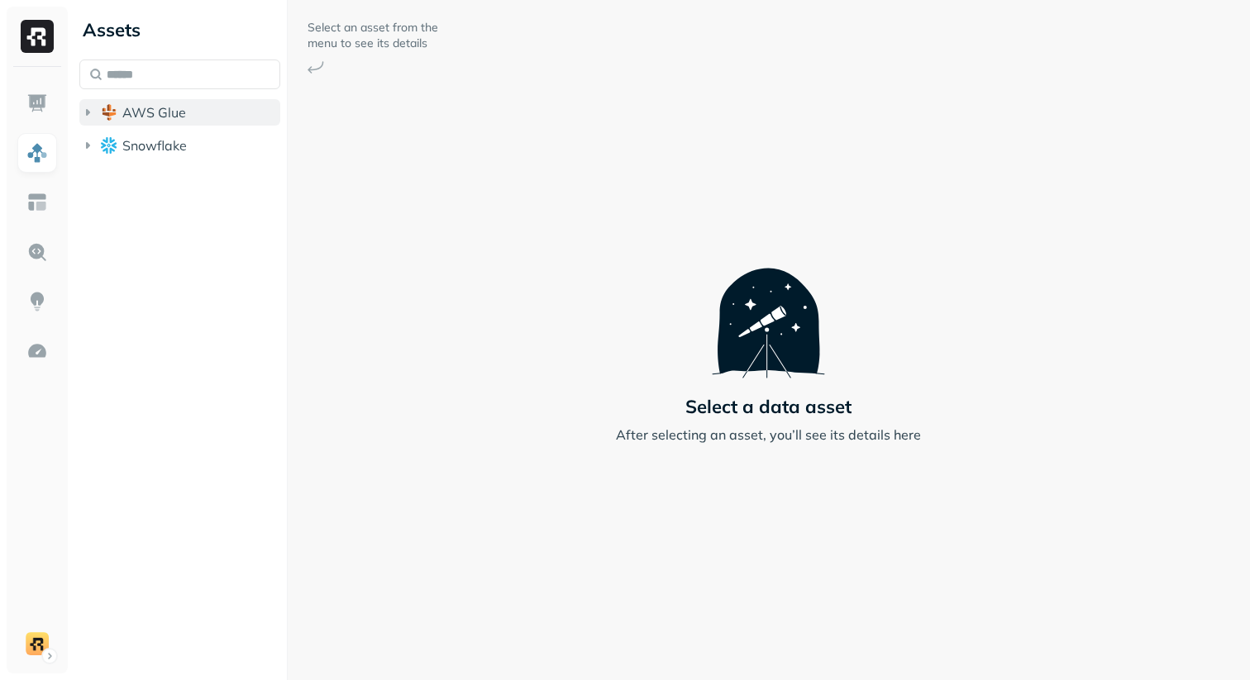
click at [188, 117] on button "AWS Glue" at bounding box center [179, 112] width 201 height 26
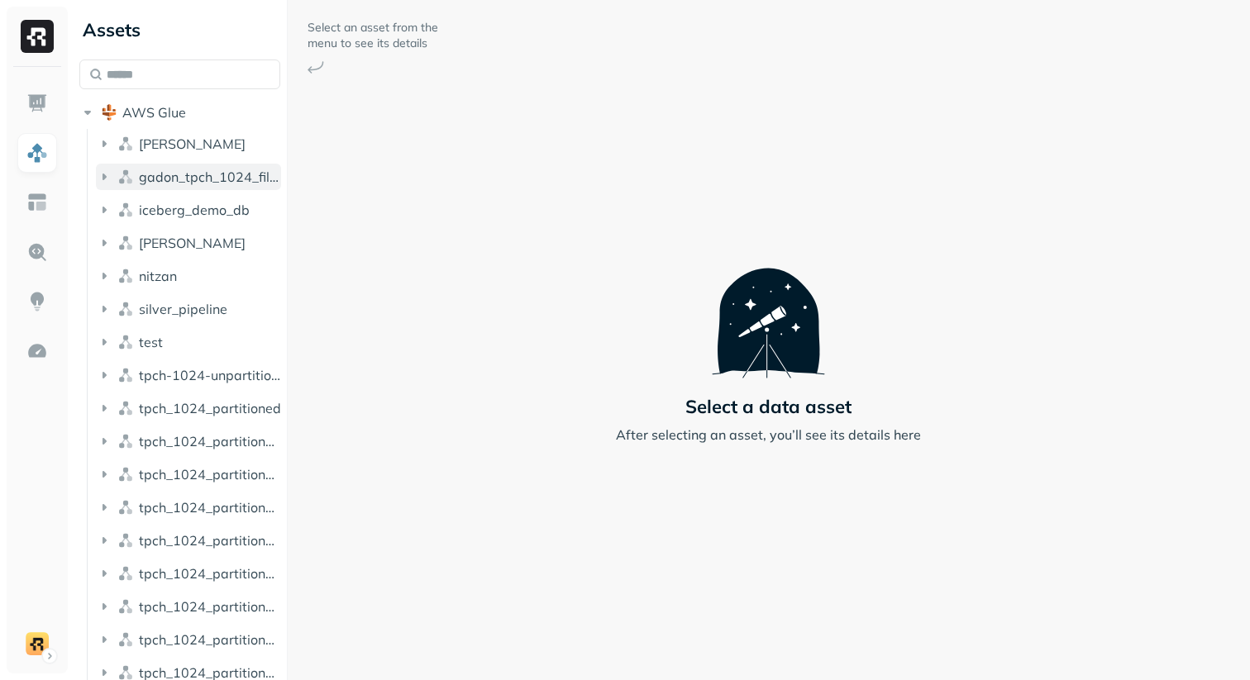
click at [184, 172] on span "gadon_tpch_1024_filesizes_test" at bounding box center [210, 177] width 142 height 17
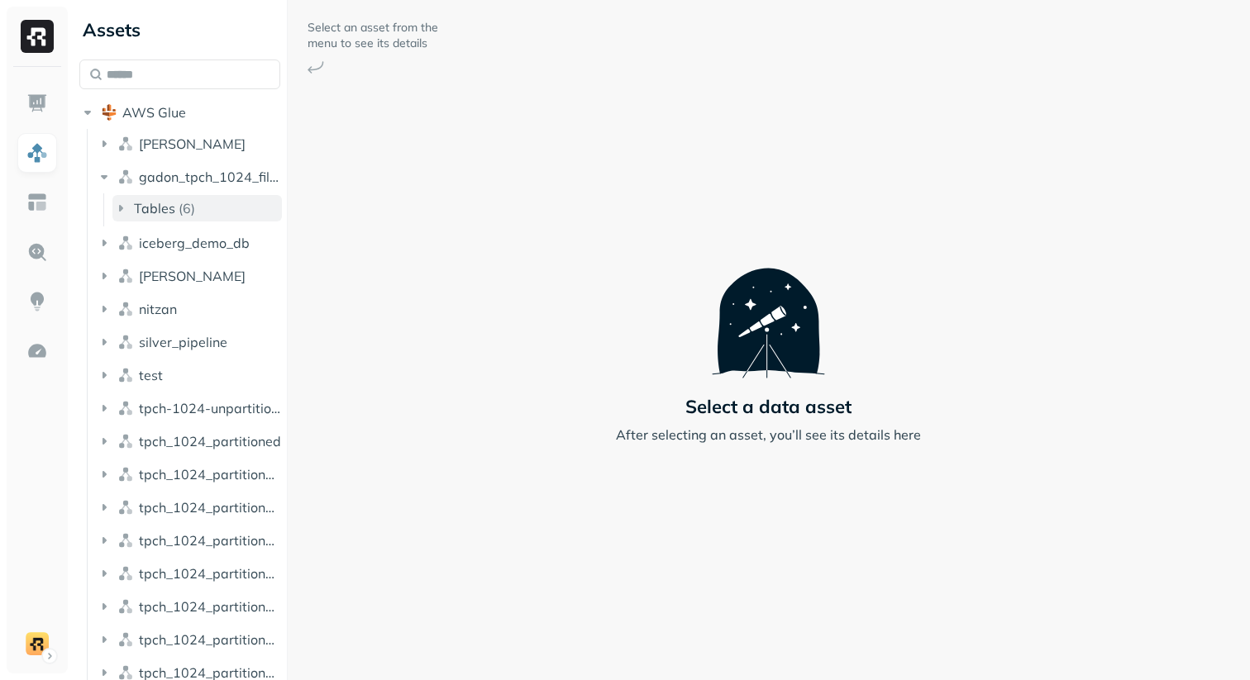
click at [193, 212] on p "( 6 )" at bounding box center [187, 208] width 17 height 17
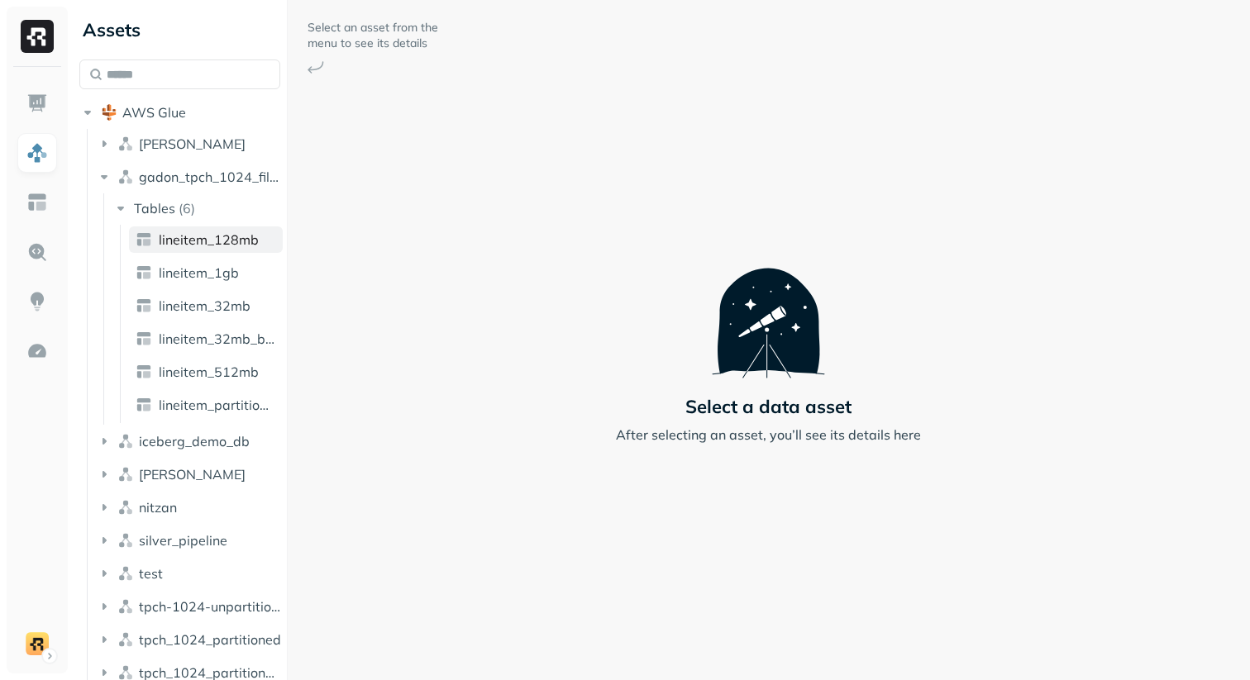
click at [196, 236] on span "lineitem_128mb" at bounding box center [209, 239] width 100 height 17
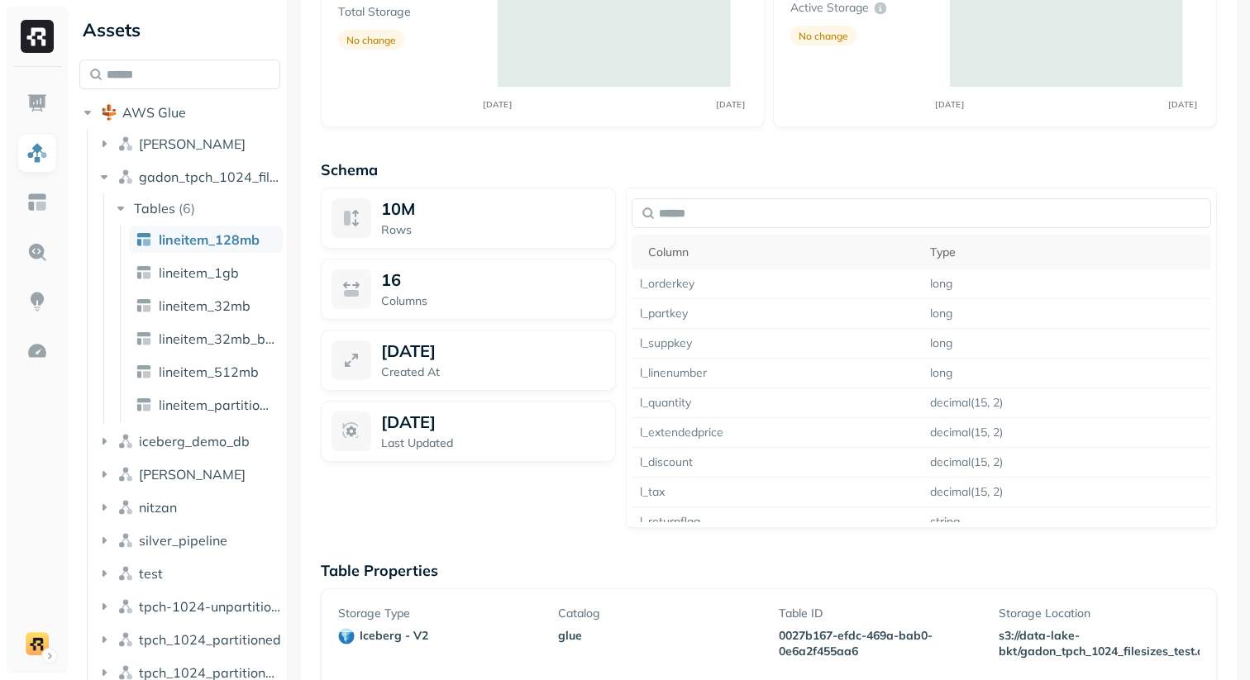
scroll to position [894, 0]
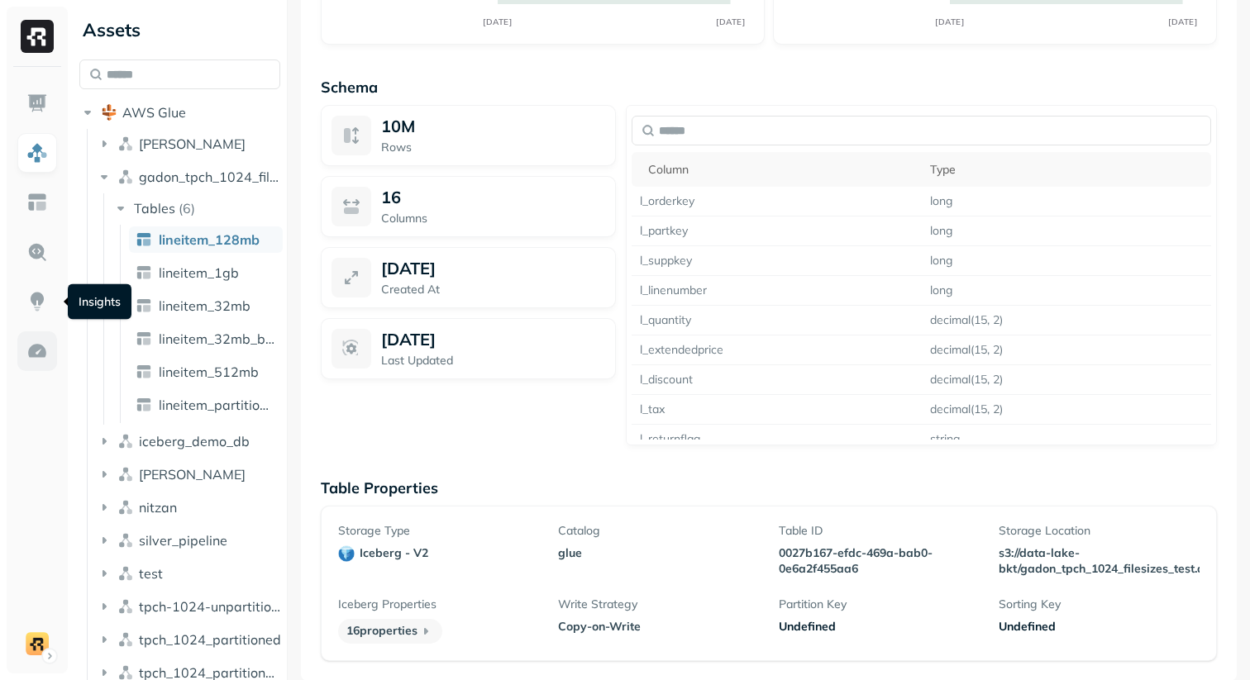
click at [38, 338] on link at bounding box center [37, 351] width 40 height 40
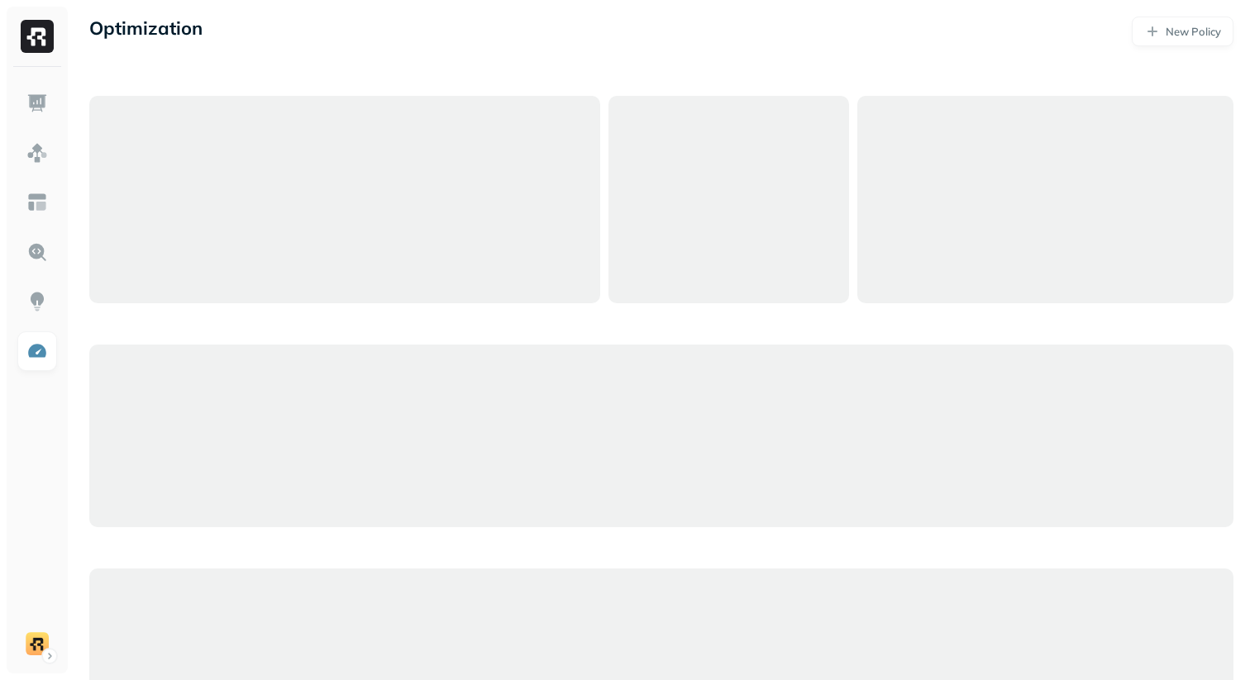
click at [689, 65] on div "Optimization New Policy" at bounding box center [661, 396] width 1177 height 793
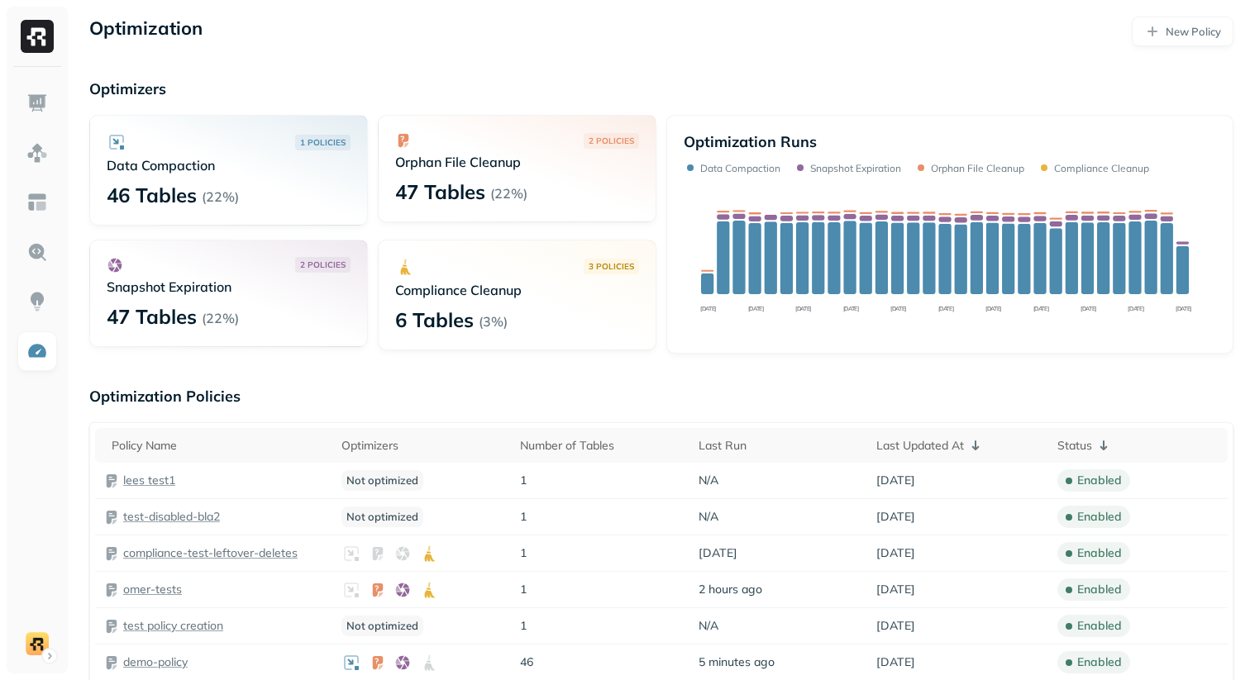
click at [1187, 42] on link "New Policy" at bounding box center [1183, 32] width 102 height 30
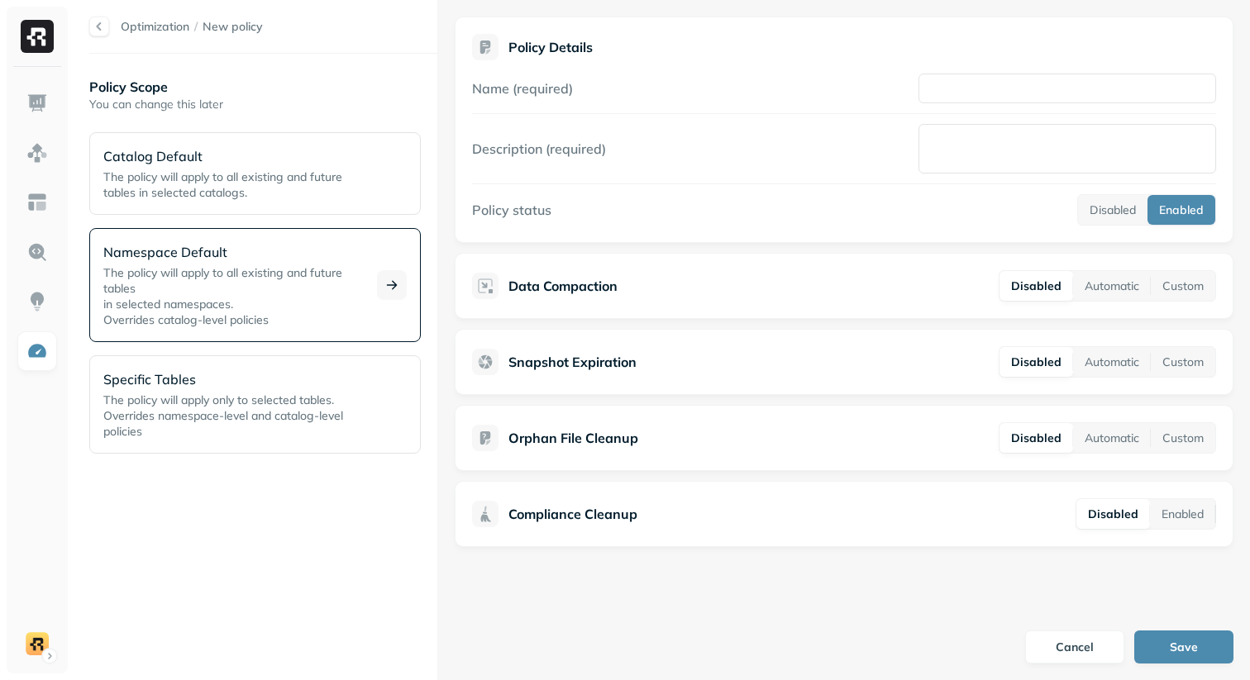
click at [279, 321] on p "The policy will apply to all existing and future tables in selected namespaces.…" at bounding box center [230, 296] width 254 height 63
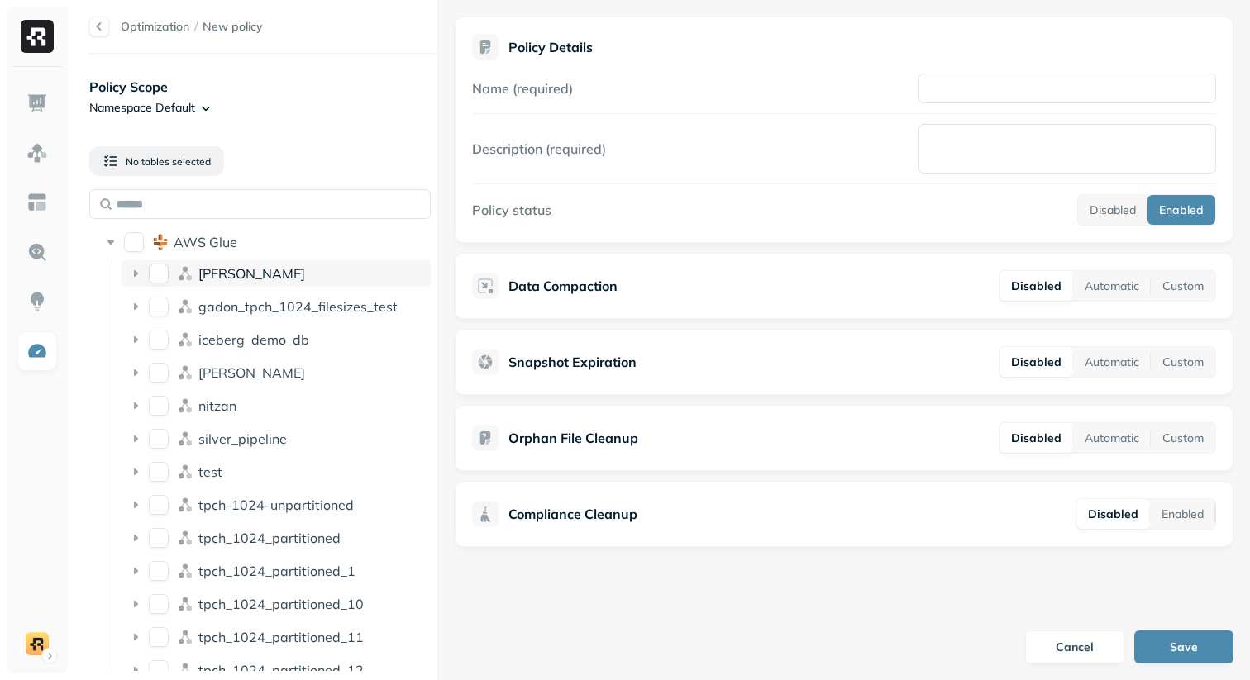
click at [159, 277] on button "dean" at bounding box center [159, 274] width 20 height 20
click at [140, 271] on icon at bounding box center [135, 273] width 17 height 17
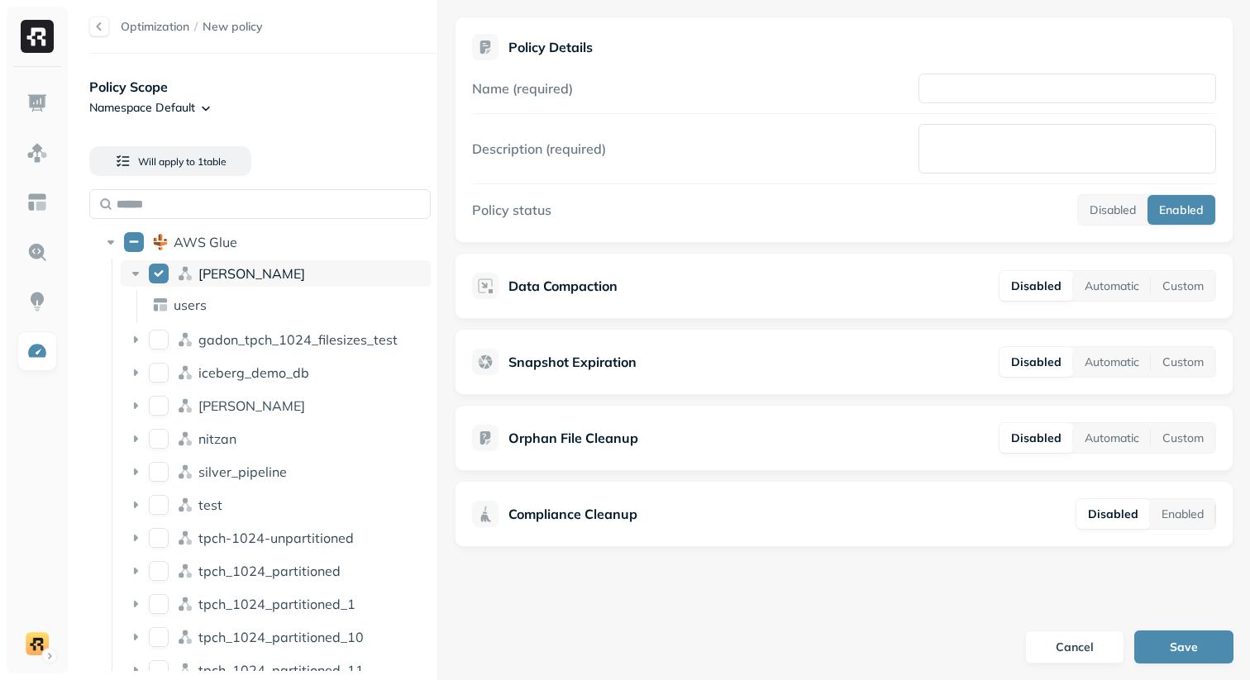
click at [140, 271] on icon at bounding box center [135, 273] width 17 height 17
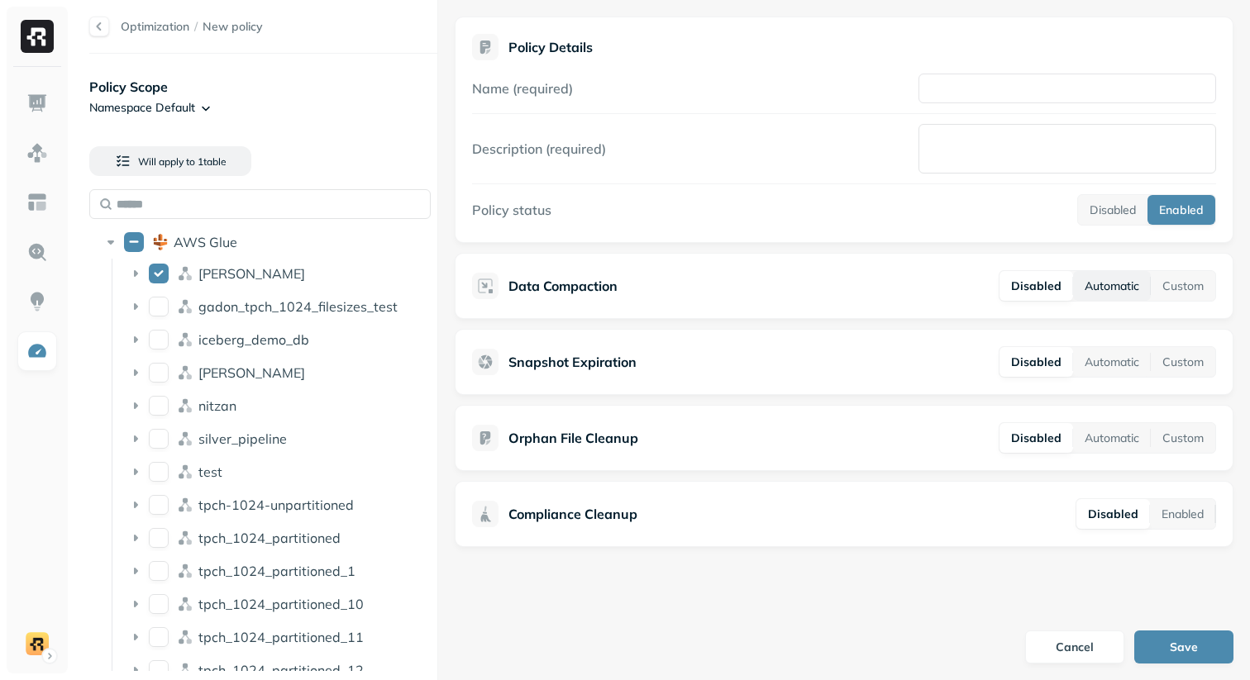
click at [1112, 293] on button "Automatic" at bounding box center [1112, 286] width 78 height 30
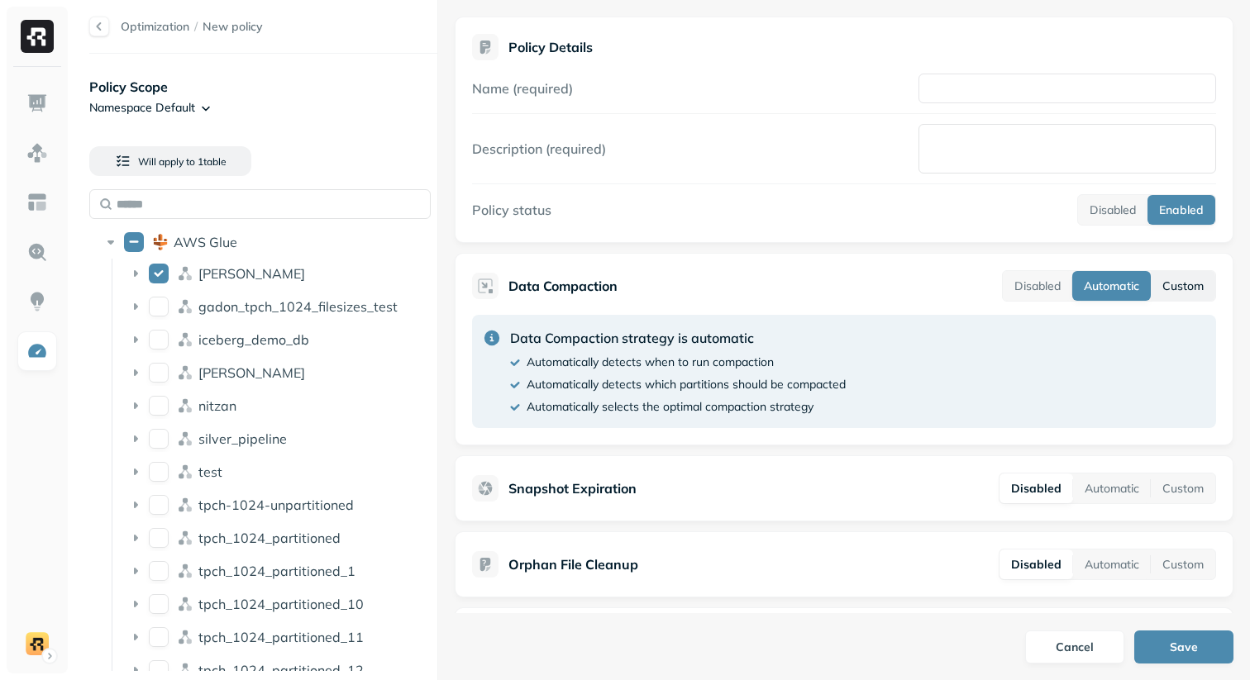
click at [1176, 290] on button "Custom" at bounding box center [1183, 286] width 64 height 30
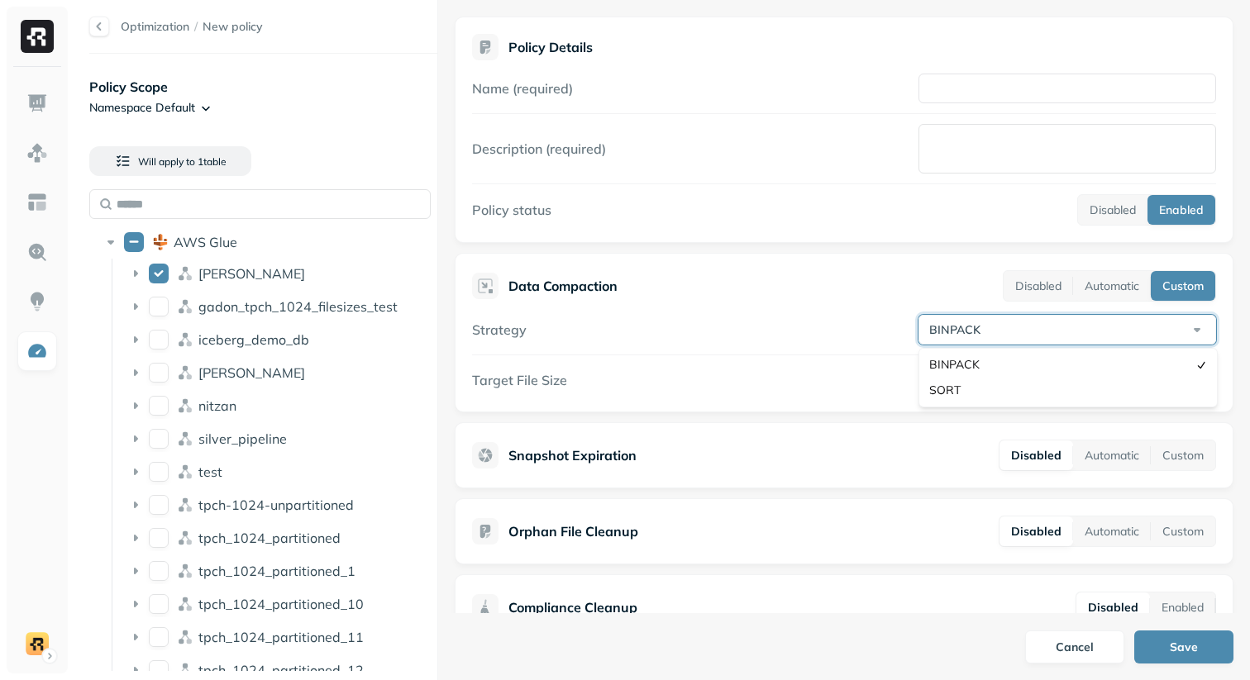
click at [1113, 339] on html "Optimization / New policy Policy Scope Namespace Default Will apply to 1 table …" at bounding box center [625, 340] width 1250 height 680
select select "****"
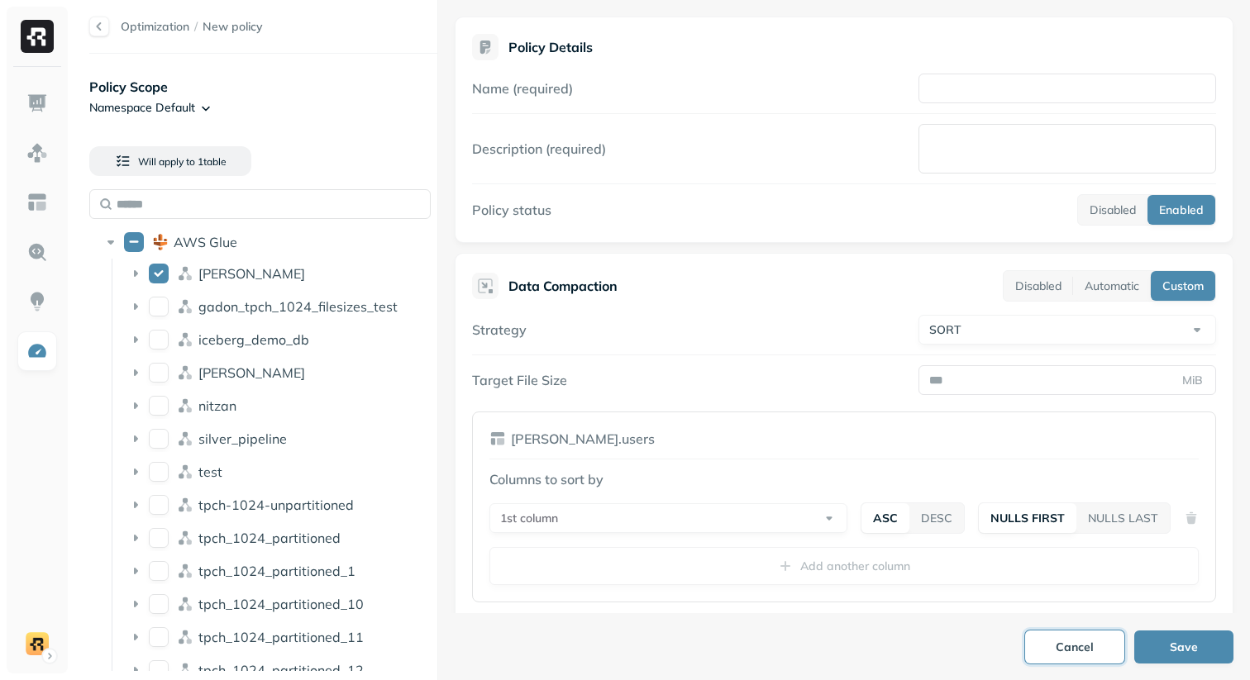
click at [1073, 644] on button "Cancel" at bounding box center [1074, 647] width 99 height 33
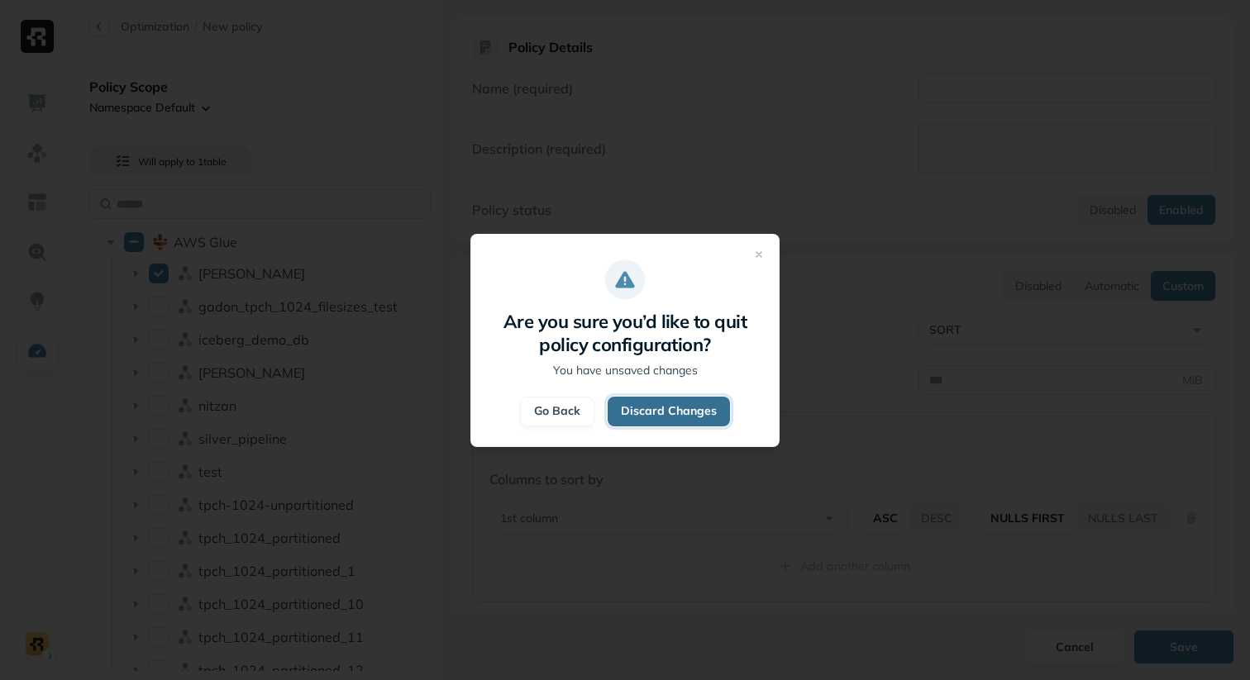
click at [676, 414] on button "Discard Changes" at bounding box center [669, 412] width 122 height 30
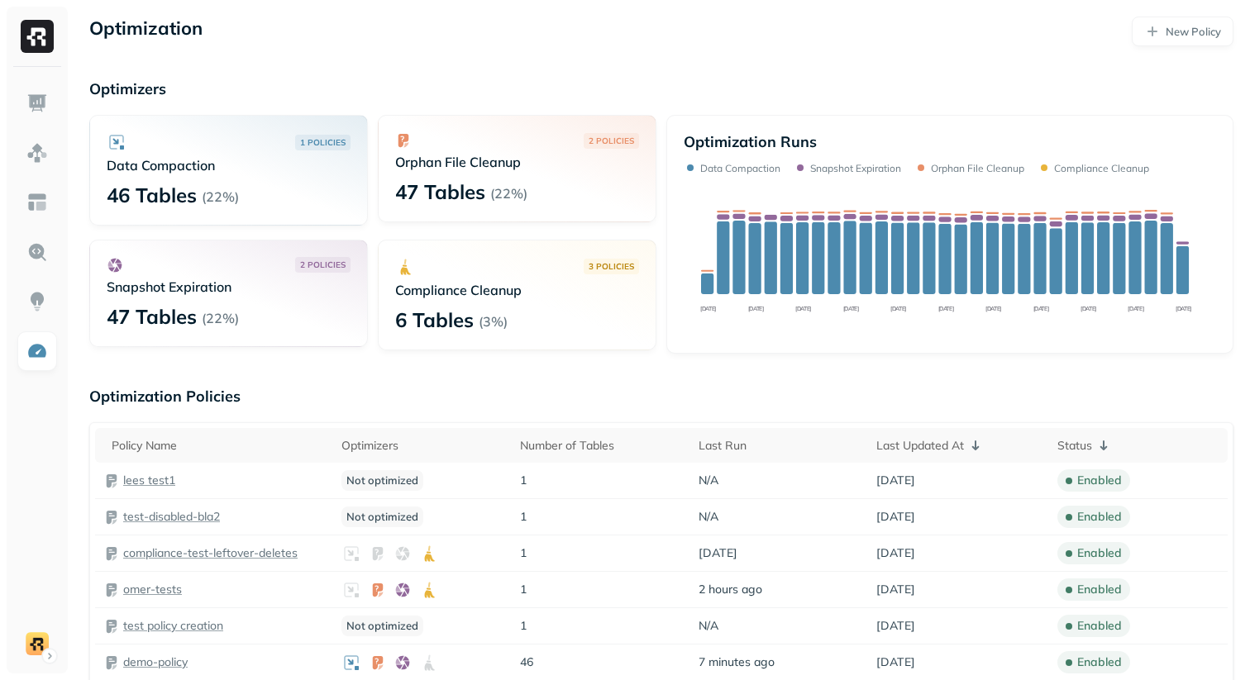
click at [1197, 42] on link "New Policy" at bounding box center [1183, 32] width 102 height 30
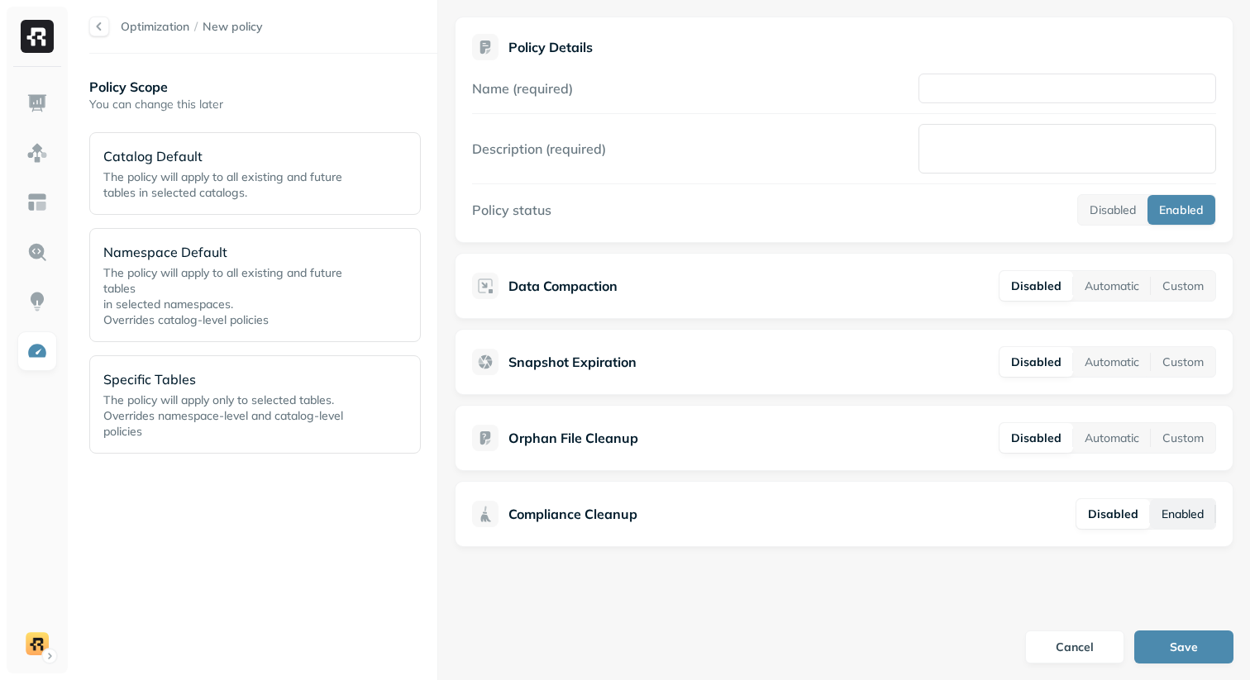
click at [1175, 512] on button "Enabled" at bounding box center [1182, 514] width 65 height 30
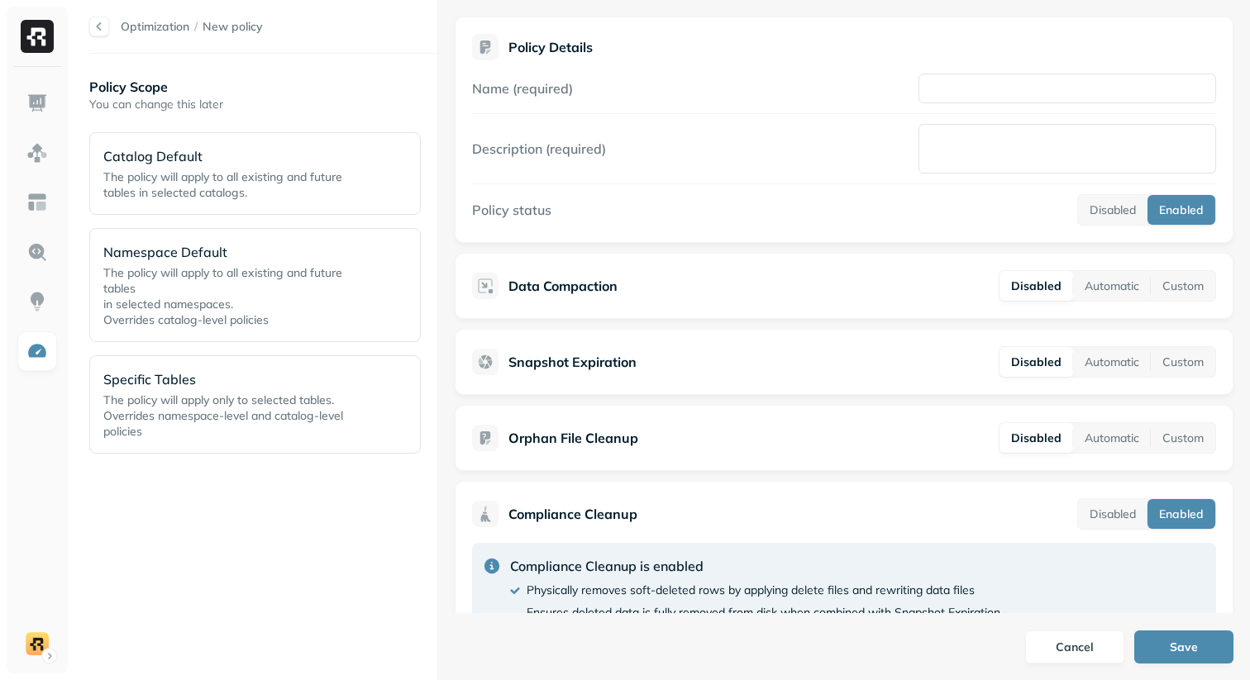
scroll to position [93, 0]
